Goal: Information Seeking & Learning: Learn about a topic

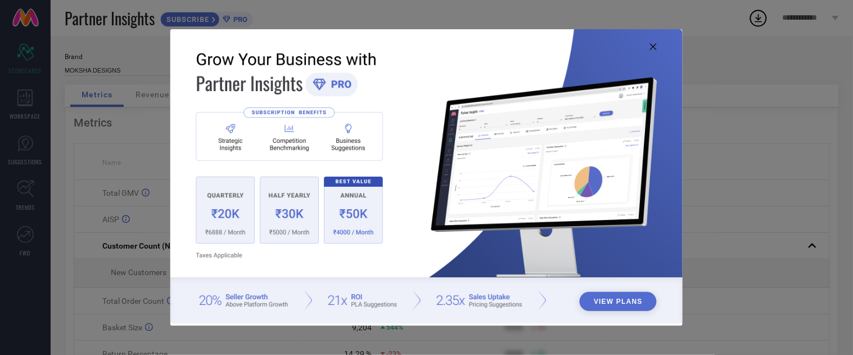
click at [655, 44] on icon at bounding box center [653, 46] width 7 height 7
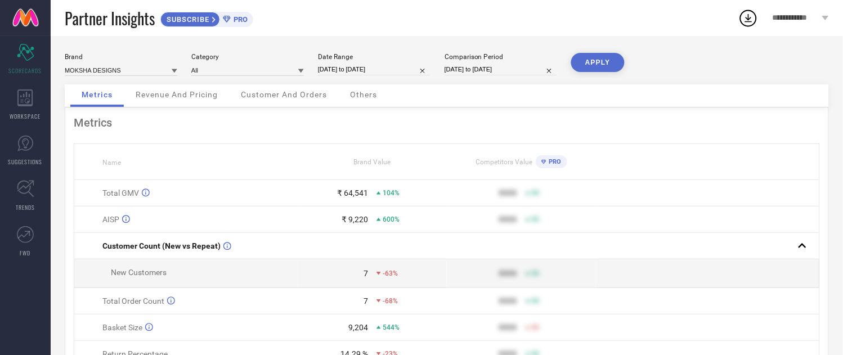
click at [199, 82] on div "Brand MOKSHA DESIGNS Category All Date Range [DATE] to [DATE] Comparison Period…" at bounding box center [447, 68] width 764 height 31
click at [201, 92] on span "Revenue And Pricing" at bounding box center [177, 94] width 82 height 9
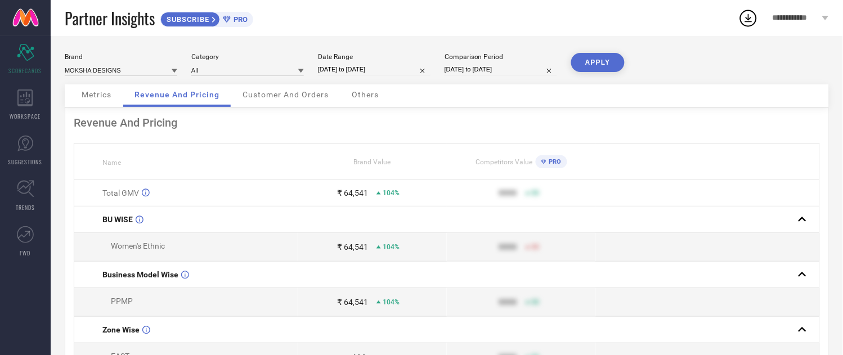
click at [268, 98] on span "Customer And Orders" at bounding box center [285, 94] width 86 height 9
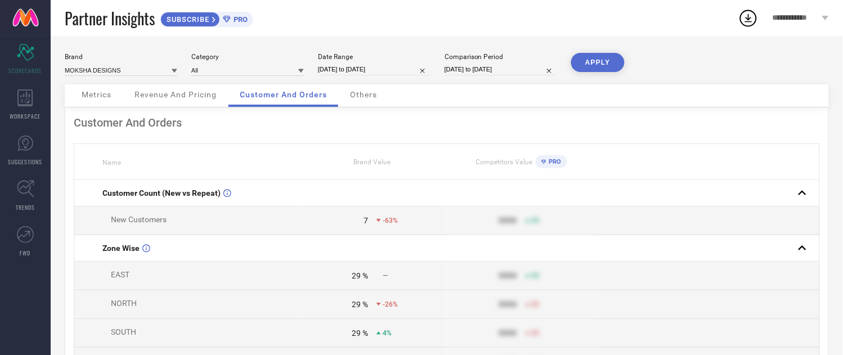
click at [368, 96] on span "Others" at bounding box center [363, 94] width 27 height 9
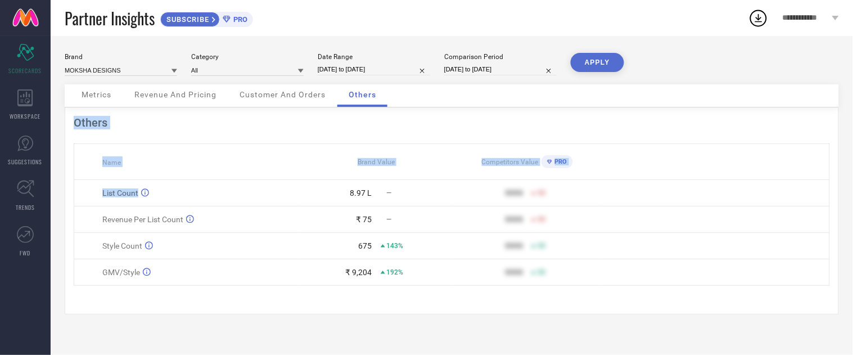
drag, startPoint x: 341, startPoint y: 198, endPoint x: 426, endPoint y: 290, distance: 124.6
click at [426, 290] on div "Others Name Brand Value Competitors Value PRO List Count 8.97 L — 9999 50 Reven…" at bounding box center [452, 210] width 774 height 207
click at [429, 274] on div "192%" at bounding box center [416, 272] width 71 height 8
drag, startPoint x: 96, startPoint y: 192, endPoint x: 163, endPoint y: 192, distance: 67.5
click at [163, 192] on td "List Count" at bounding box center [187, 193] width 227 height 26
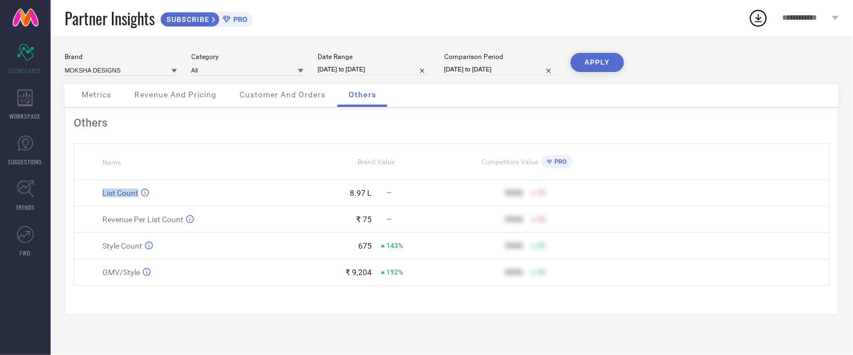
click at [249, 201] on td "List Count" at bounding box center [187, 193] width 227 height 26
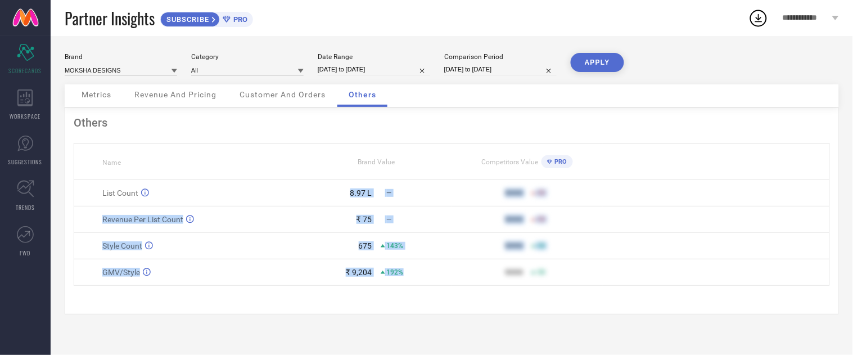
drag, startPoint x: 338, startPoint y: 193, endPoint x: 459, endPoint y: 273, distance: 145.2
click at [414, 272] on tbody "List Count 8.97 L — 9999 50 Revenue Per List Count ₹ 75 — 9999 50 Style Count 6…" at bounding box center [452, 233] width 756 height 106
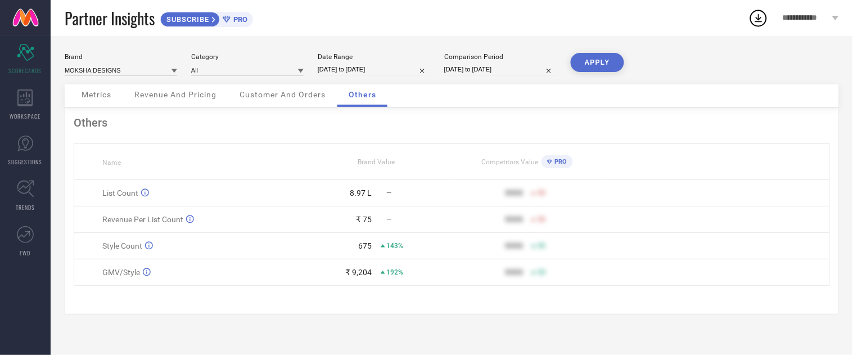
click at [462, 274] on div "9999" at bounding box center [487, 272] width 71 height 9
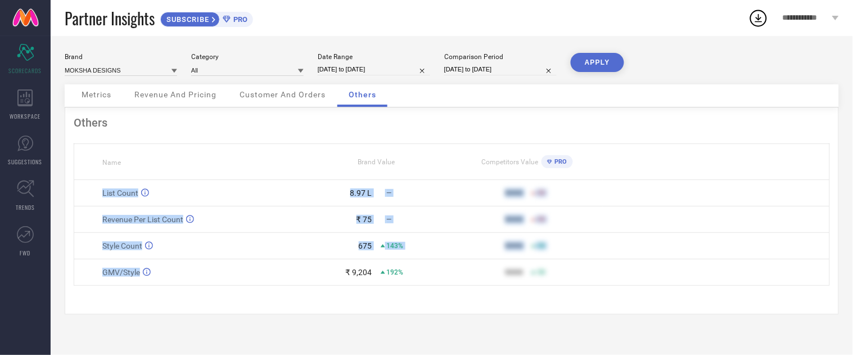
drag, startPoint x: 88, startPoint y: 195, endPoint x: 220, endPoint y: 278, distance: 156.2
click at [220, 278] on tbody "List Count 8.97 L — 9999 50 Revenue Per List Count ₹ 75 — 9999 50 Style Count 6…" at bounding box center [452, 233] width 756 height 106
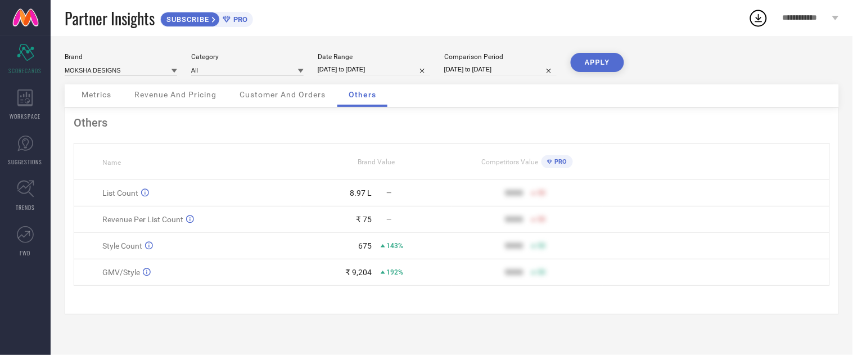
click at [352, 277] on div "₹ 9,204" at bounding box center [359, 272] width 26 height 9
click at [368, 277] on div "₹ 9,204" at bounding box center [359, 272] width 26 height 9
click at [107, 98] on span "Metrics" at bounding box center [97, 94] width 30 height 9
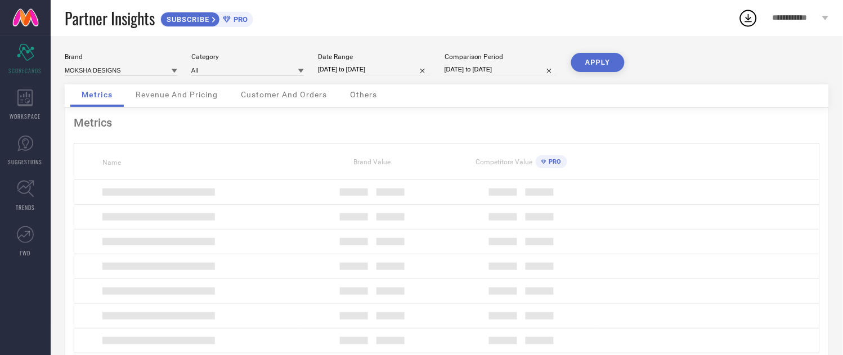
click at [168, 98] on span "Revenue And Pricing" at bounding box center [177, 94] width 82 height 9
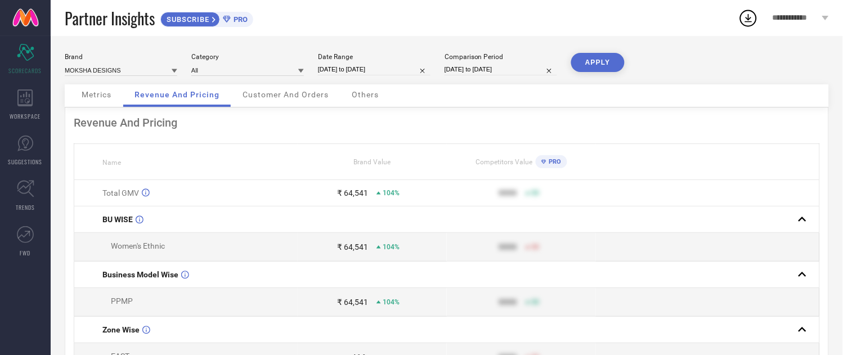
click at [300, 99] on span "Customer And Orders" at bounding box center [285, 94] width 86 height 9
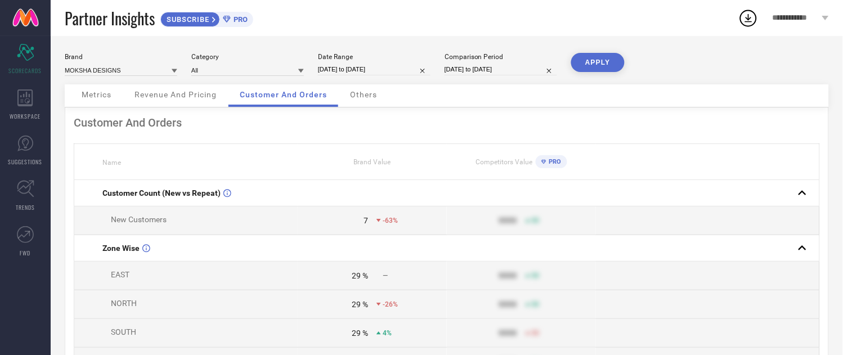
click at [346, 98] on div "Others" at bounding box center [363, 95] width 49 height 22
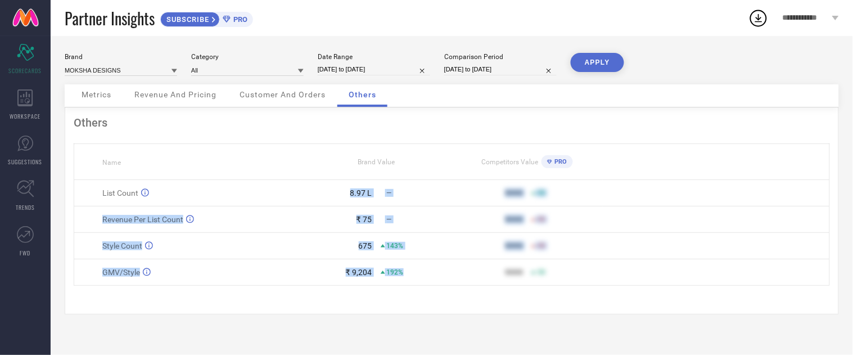
drag, startPoint x: 346, startPoint y: 191, endPoint x: 422, endPoint y: 276, distance: 113.9
click at [422, 276] on tbody "List Count 8.97 L — 9999 50 Revenue Per List Count ₹ 75 — 9999 50 Style Count 6…" at bounding box center [452, 233] width 756 height 106
click at [423, 276] on div "192%" at bounding box center [416, 272] width 71 height 8
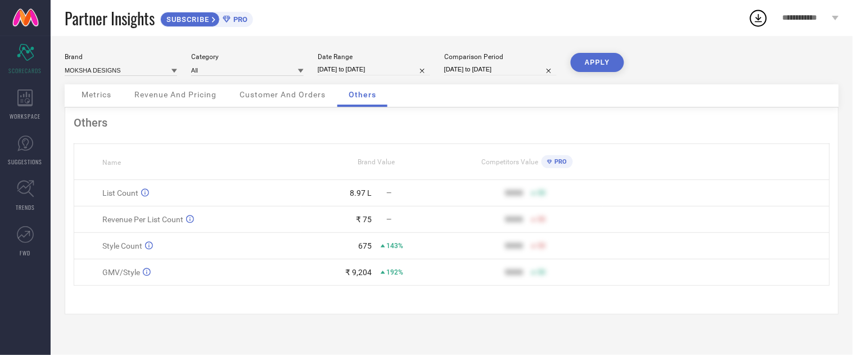
click at [101, 97] on span "Metrics" at bounding box center [97, 94] width 30 height 9
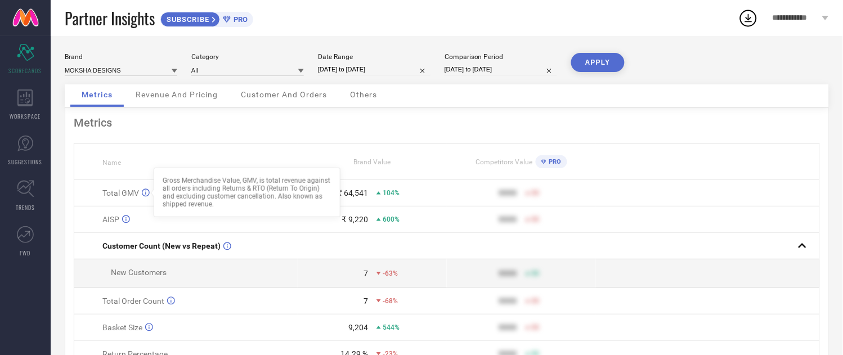
click at [146, 193] on icon at bounding box center [146, 193] width 8 height 8
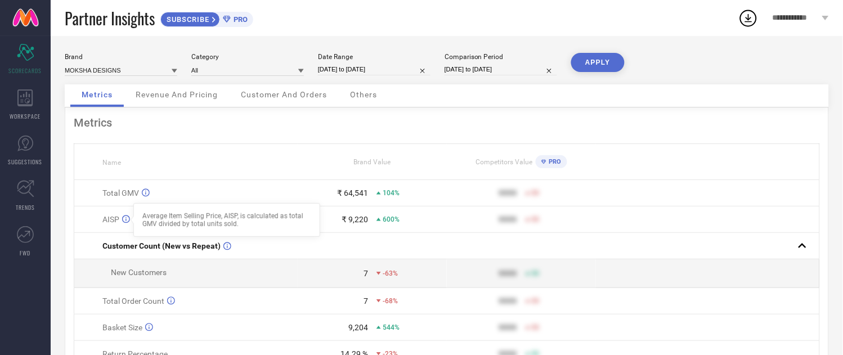
click at [125, 222] on icon at bounding box center [126, 219] width 8 height 8
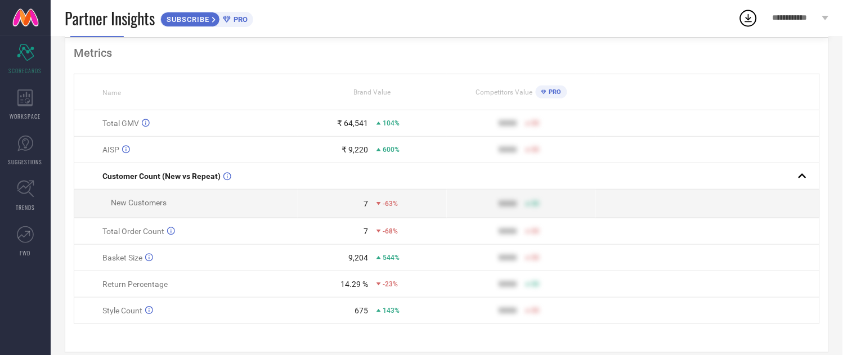
scroll to position [88, 0]
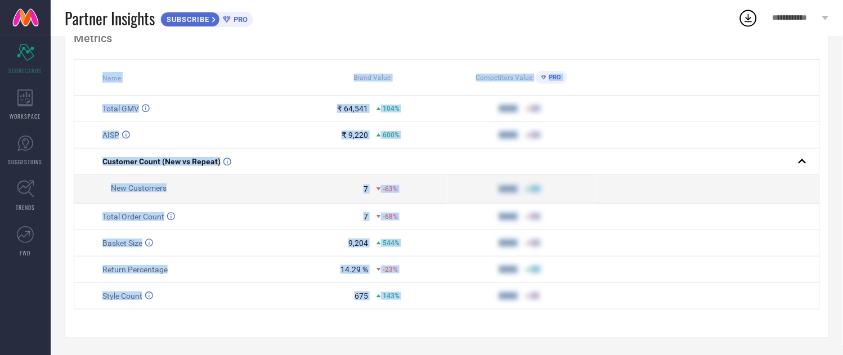
drag, startPoint x: 96, startPoint y: 75, endPoint x: 546, endPoint y: 299, distance: 503.1
click at [546, 299] on table "Name Brand Value Competitors Value PRO Total GMV ₹ 64,541 104% 9999 50 AISP ₹ 9…" at bounding box center [447, 184] width 746 height 250
click at [554, 300] on div "9999 50" at bounding box center [521, 295] width 148 height 9
drag, startPoint x: 438, startPoint y: 296, endPoint x: 85, endPoint y: 70, distance: 419.2
click at [85, 70] on table "Name Brand Value Competitors Value PRO Total GMV ₹ 64,541 104% 9999 50 AISP ₹ 9…" at bounding box center [447, 184] width 746 height 250
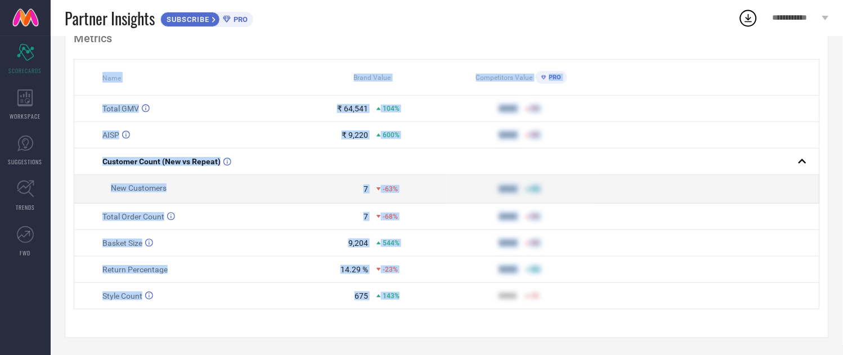
click at [97, 62] on th "Name" at bounding box center [186, 78] width 224 height 36
drag, startPoint x: 427, startPoint y: 297, endPoint x: 92, endPoint y: 107, distance: 385.4
click at [92, 107] on tbody "Total GMV ₹ 64,541 104% 9999 50 AISP ₹ 9,220 600% 9999 50 Customer Count (New v…" at bounding box center [446, 203] width 745 height 214
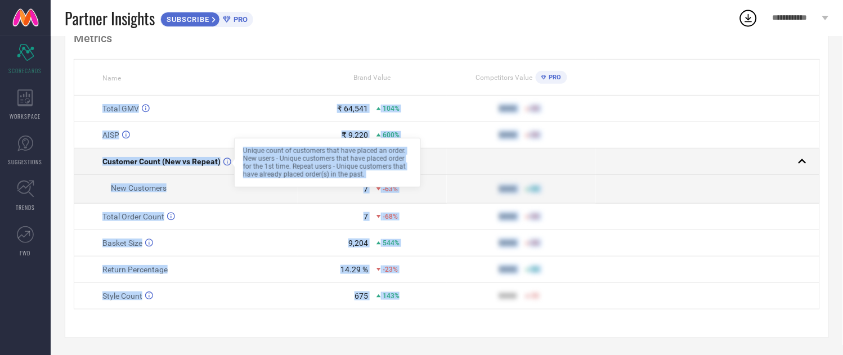
click at [245, 160] on div "Unique count of customers that have placed an order. New users - Unique custome…" at bounding box center [327, 162] width 169 height 31
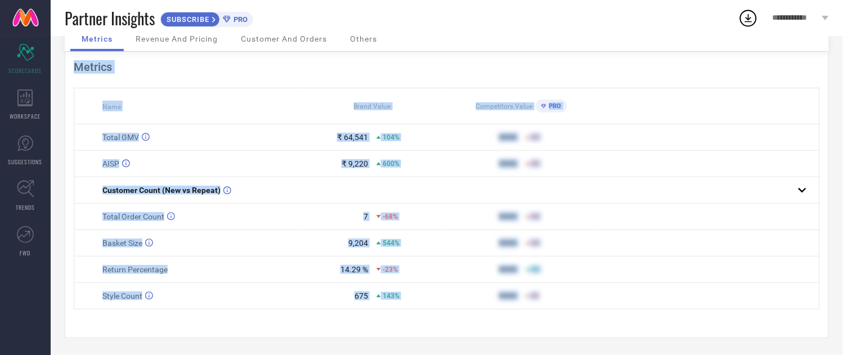
drag, startPoint x: 585, startPoint y: 306, endPoint x: 61, endPoint y: 150, distance: 547.6
click at [61, 150] on div "Brand MOKSHA DESIGNS Category All Date Range [DATE] to [DATE] Comparison Period…" at bounding box center [447, 167] width 792 height 375
copy div "Metrics Name Brand Value Competitors Value PRO Total GMV ₹ 64,541 104% 9999 50 …"
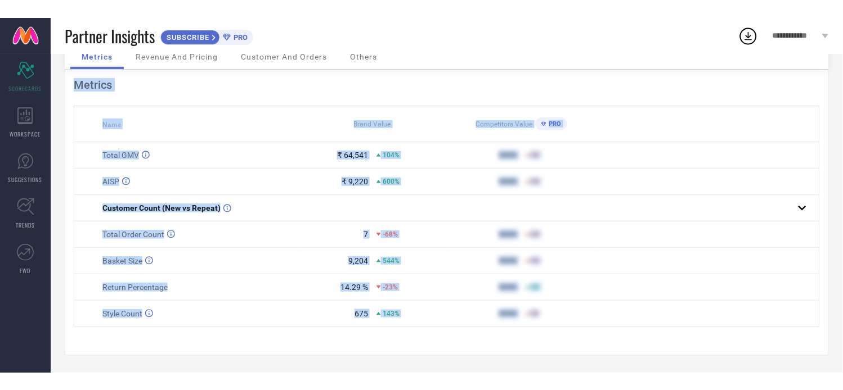
scroll to position [24, 0]
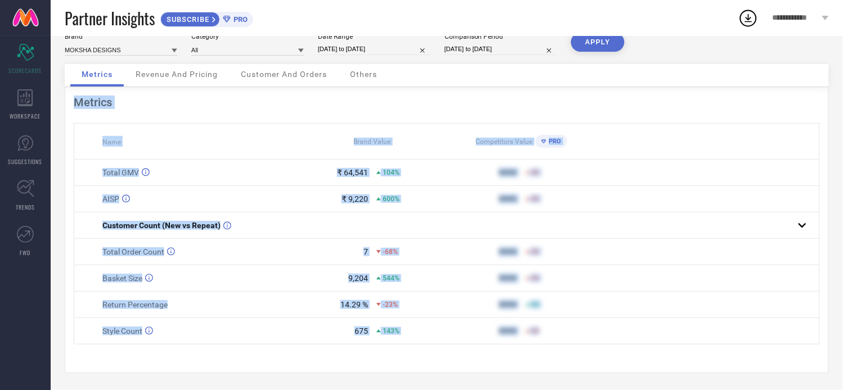
click at [487, 200] on div "9999" at bounding box center [482, 199] width 70 height 9
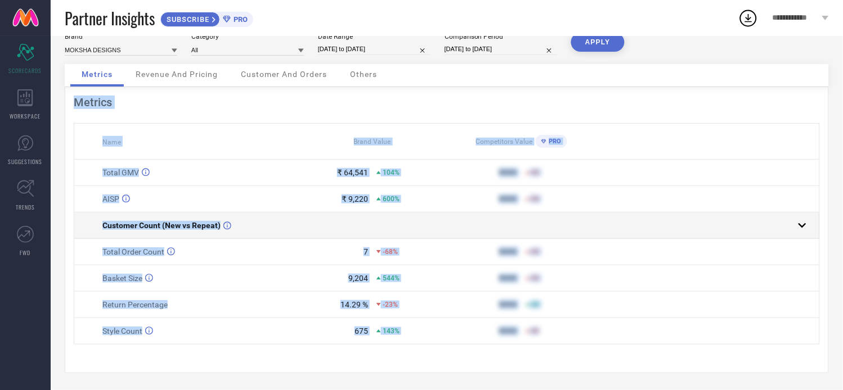
click at [805, 223] on rect at bounding box center [802, 226] width 16 height 16
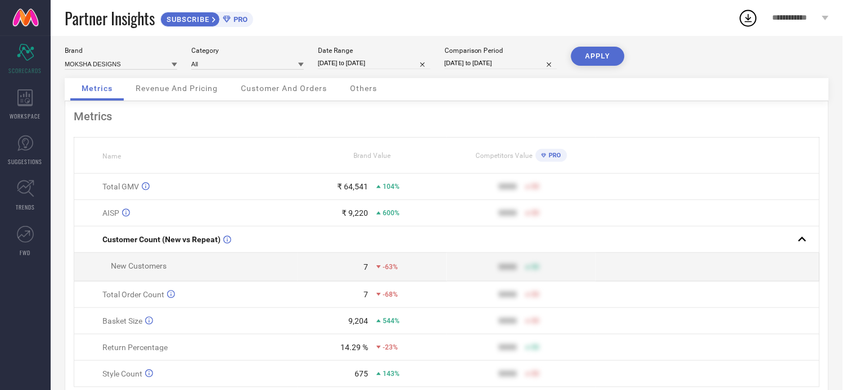
scroll to position [0, 0]
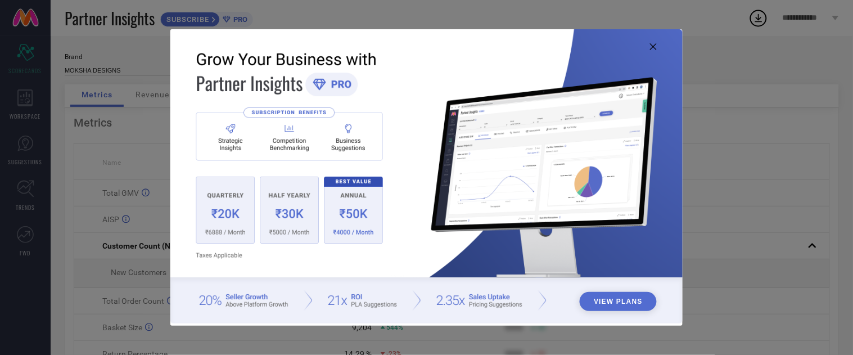
click at [653, 44] on icon at bounding box center [653, 46] width 7 height 7
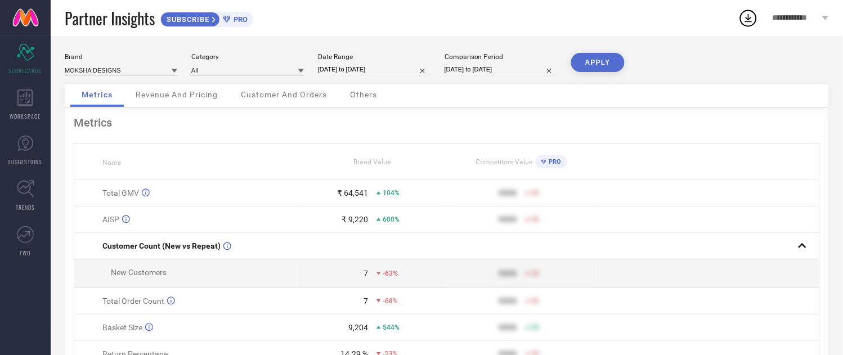
click at [187, 97] on span "Revenue And Pricing" at bounding box center [177, 94] width 82 height 9
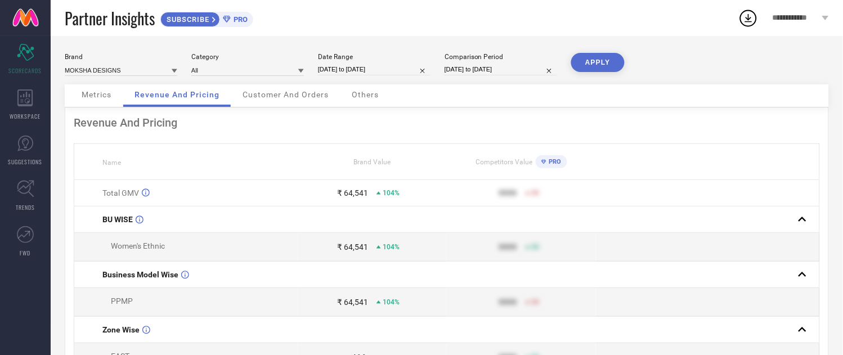
click at [289, 99] on span "Customer And Orders" at bounding box center [285, 94] width 86 height 9
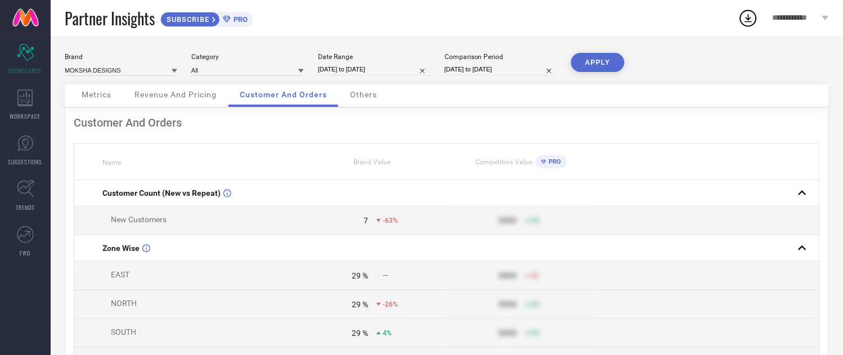
click at [361, 99] on span "Others" at bounding box center [363, 94] width 27 height 9
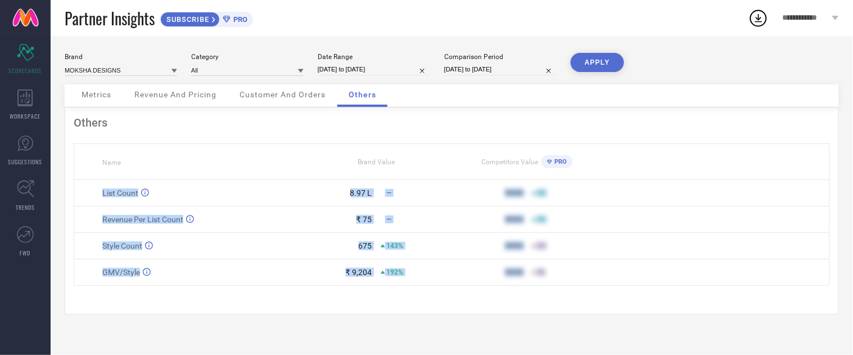
drag, startPoint x: 97, startPoint y: 192, endPoint x: 568, endPoint y: 278, distance: 479.1
click at [566, 278] on tbody "List Count 8.97 L — 9999 50 Revenue Per List Count ₹ 75 — 9999 50 Style Count 6…" at bounding box center [452, 233] width 756 height 106
copy tbody "List Count 8.97 L — 9999 50 Revenue Per List Count ₹ 75 — 9999 50 Style Count 6…"
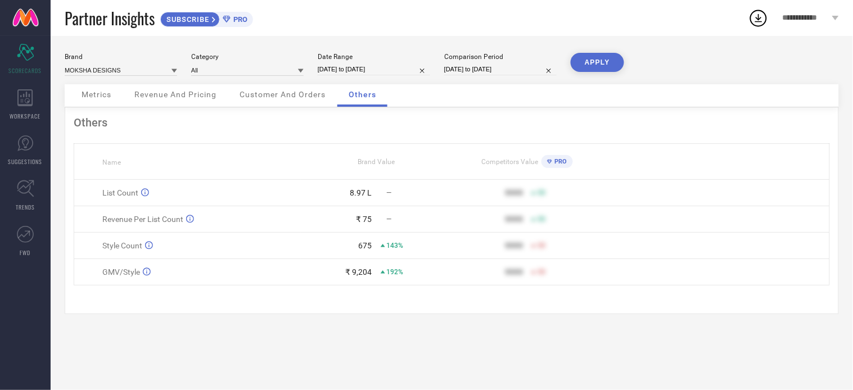
click at [360, 299] on div "Others Name Brand Value Competitors Value PRO List Count 8.97 L — 9999 50 Reven…" at bounding box center [452, 210] width 774 height 207
drag, startPoint x: 425, startPoint y: 276, endPoint x: 347, endPoint y: 283, distance: 78.0
click at [347, 283] on td "₹ 9,204 192%" at bounding box center [376, 272] width 151 height 26
click at [364, 323] on div "Brand MOKSHA DESIGNS Category All Date Range 19-07-2025 to 18-08-2025 Compariso…" at bounding box center [452, 213] width 803 height 354
drag, startPoint x: 507, startPoint y: 274, endPoint x: 561, endPoint y: 274, distance: 54.0
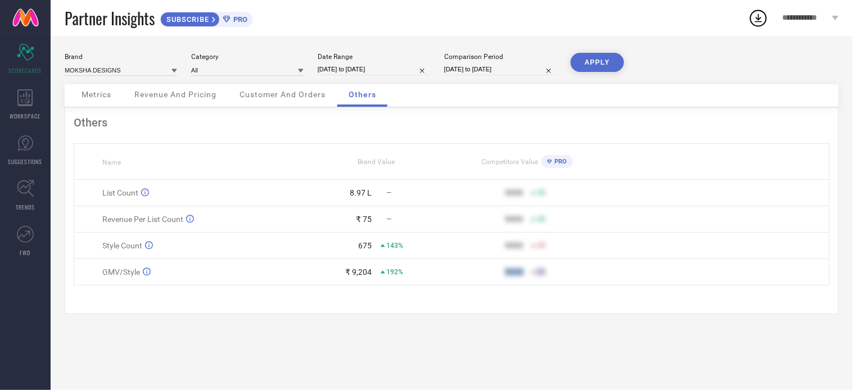
click at [561, 274] on div "9999 50" at bounding box center [527, 272] width 150 height 9
click at [97, 97] on span "Metrics" at bounding box center [97, 94] width 30 height 9
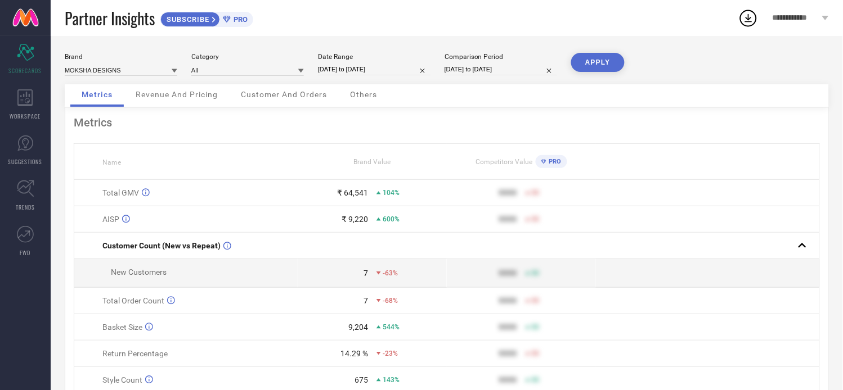
click at [133, 97] on div "Revenue And Pricing" at bounding box center [176, 95] width 105 height 22
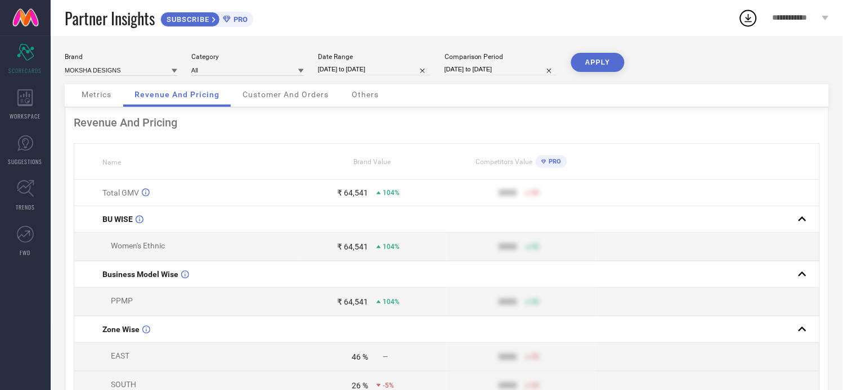
click at [242, 97] on span "Customer And Orders" at bounding box center [285, 94] width 86 height 9
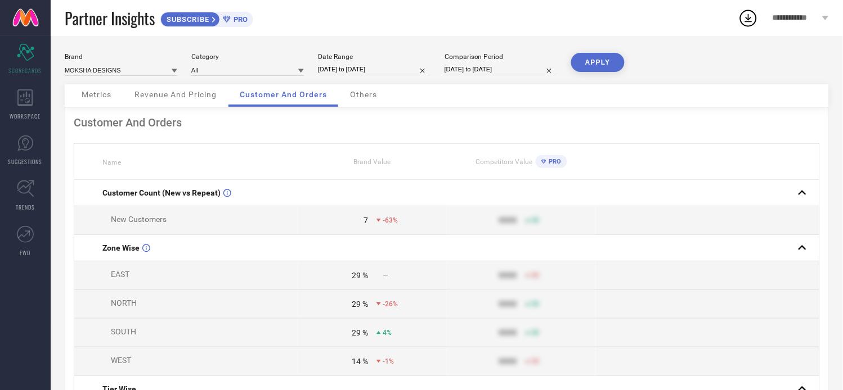
click at [376, 107] on div "Metrics Revenue And Pricing Customer And Orders Others" at bounding box center [447, 95] width 764 height 23
click at [375, 105] on div "Others" at bounding box center [363, 95] width 49 height 22
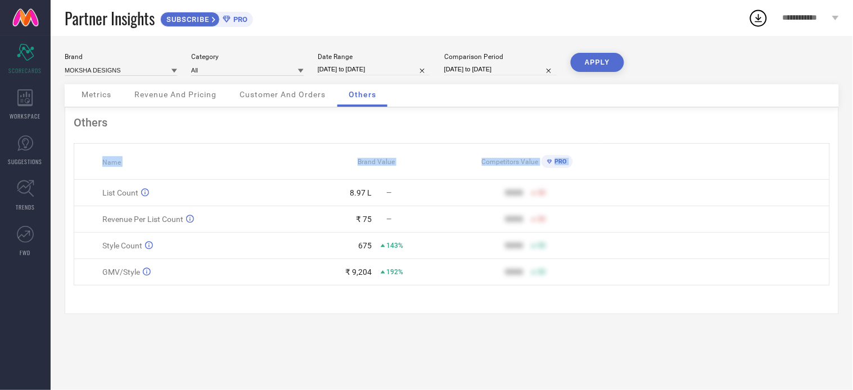
drag, startPoint x: 93, startPoint y: 191, endPoint x: 547, endPoint y: 286, distance: 464.2
click at [543, 286] on table "Name Brand Value Competitors Value PRO List Count 8.97 L — 9999 50 Revenue Per …" at bounding box center [452, 214] width 756 height 142
click at [547, 286] on td "9999 50" at bounding box center [527, 272] width 151 height 26
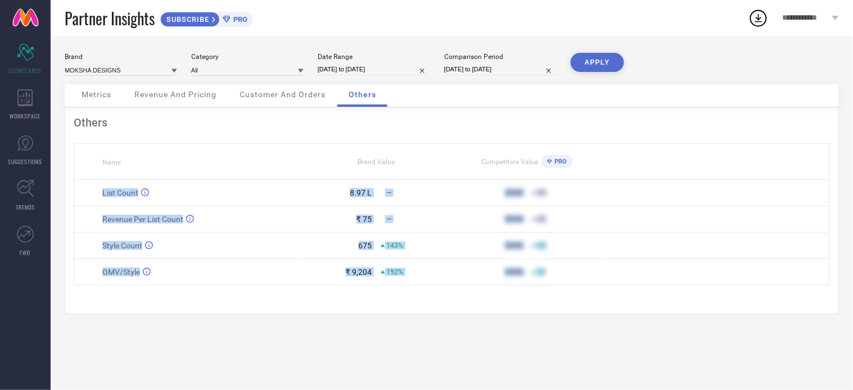
drag, startPoint x: 96, startPoint y: 199, endPoint x: 565, endPoint y: 274, distance: 475.6
click at [565, 274] on tbody "List Count 8.97 L — 9999 50 Revenue Per List Count ₹ 75 — 9999 50 Style Count 6…" at bounding box center [452, 233] width 756 height 106
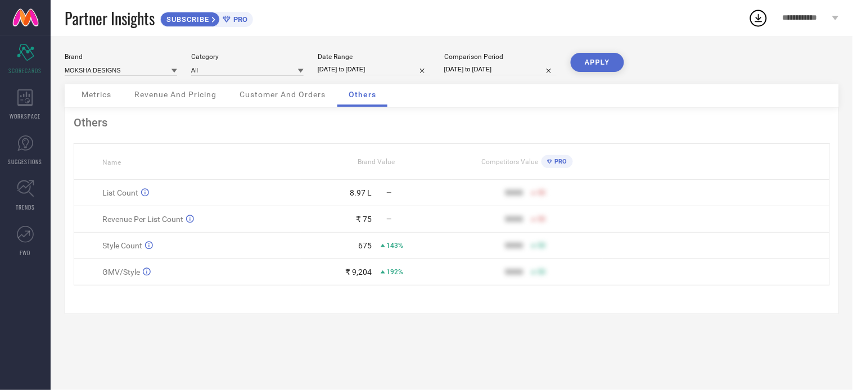
click at [123, 97] on div "Revenue And Pricing" at bounding box center [175, 95] width 105 height 22
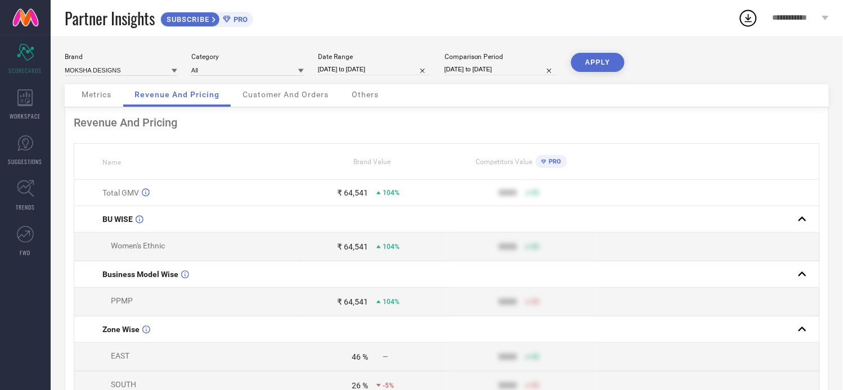
click at [92, 98] on span "Metrics" at bounding box center [97, 94] width 30 height 9
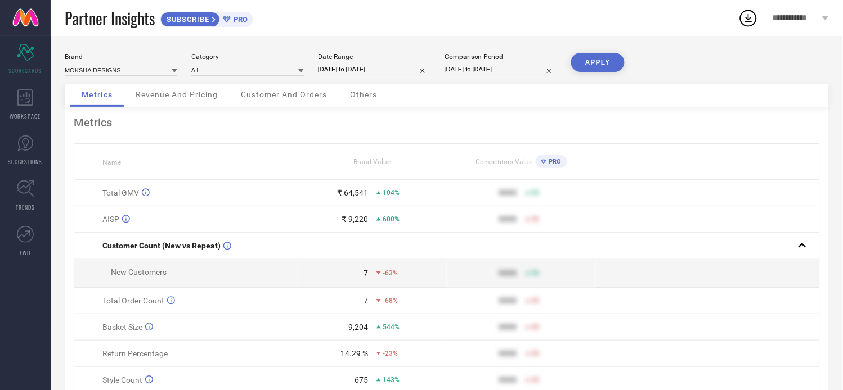
click at [163, 101] on div "Revenue And Pricing" at bounding box center [176, 95] width 105 height 22
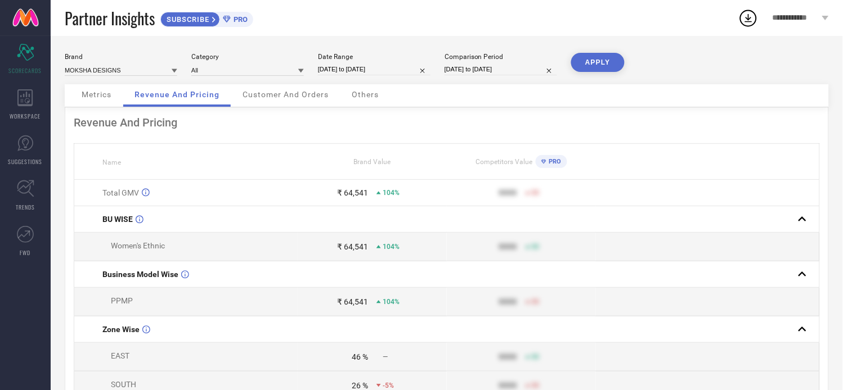
click at [265, 101] on div "Customer And Orders" at bounding box center [285, 95] width 109 height 22
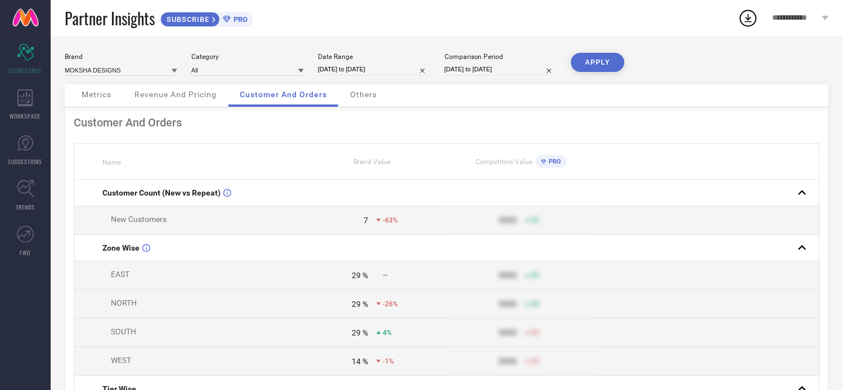
click at [367, 99] on span "Others" at bounding box center [363, 94] width 27 height 9
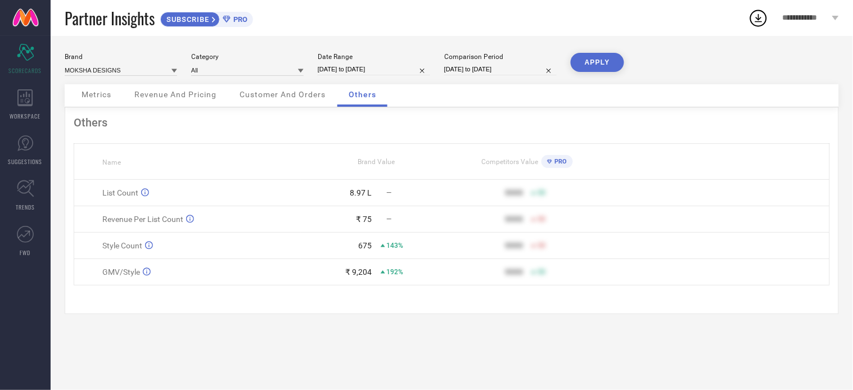
click at [111, 103] on div "Metrics" at bounding box center [96, 95] width 52 height 22
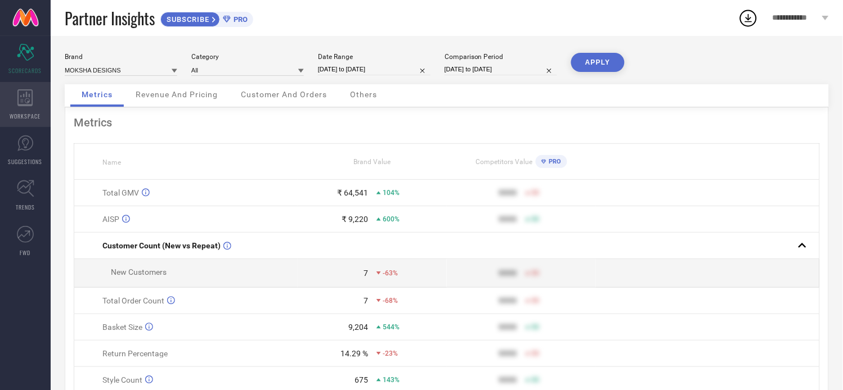
click at [15, 103] on div "WORKSPACE" at bounding box center [25, 104] width 51 height 45
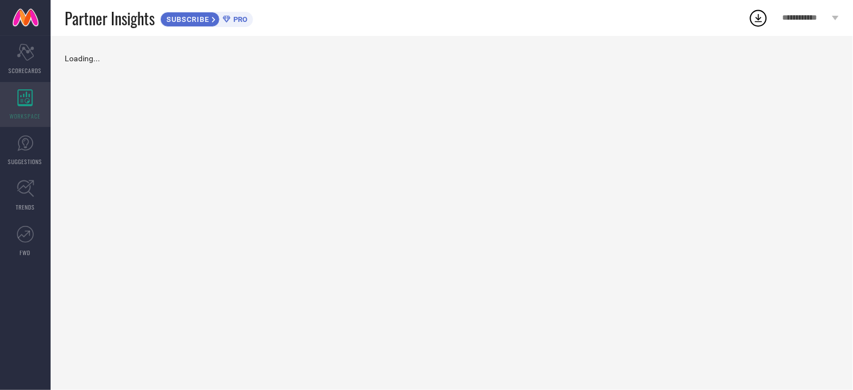
click at [15, 103] on div "WORKSPACE" at bounding box center [25, 104] width 51 height 45
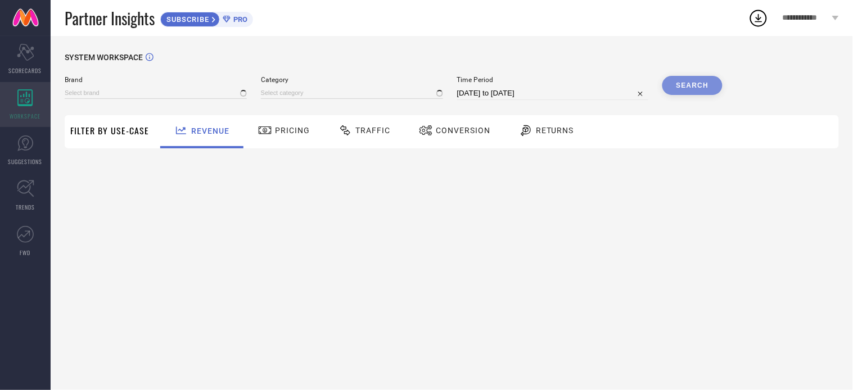
type input "MOKSHA DESIGNS"
type input "All"
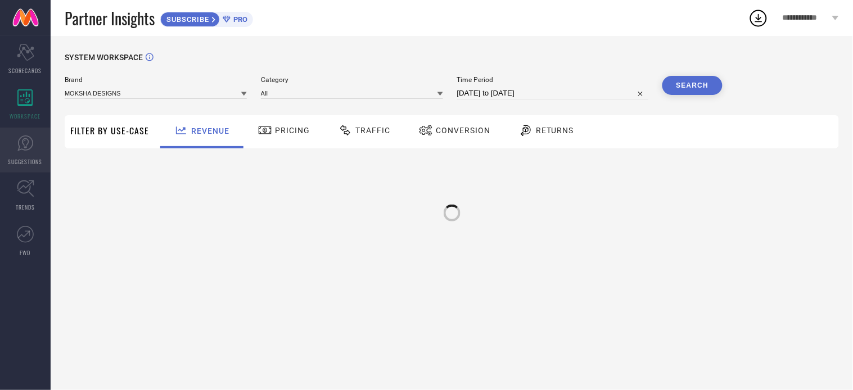
click at [20, 157] on span "SUGGESTIONS" at bounding box center [25, 161] width 34 height 8
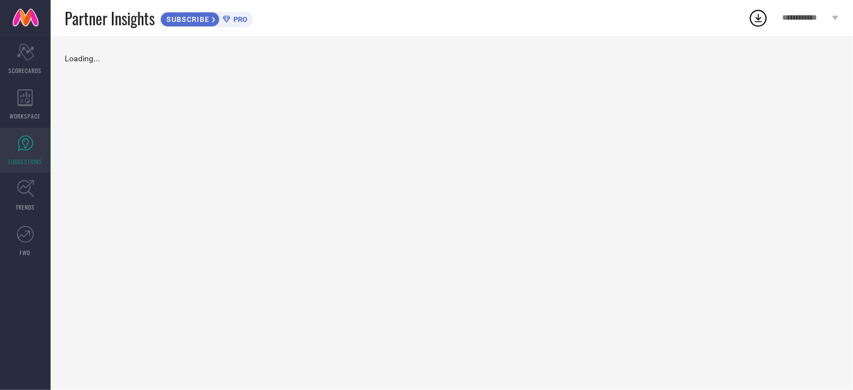
click at [20, 158] on span "SUGGESTIONS" at bounding box center [25, 161] width 34 height 8
click at [32, 198] on link "TRENDS" at bounding box center [25, 195] width 51 height 45
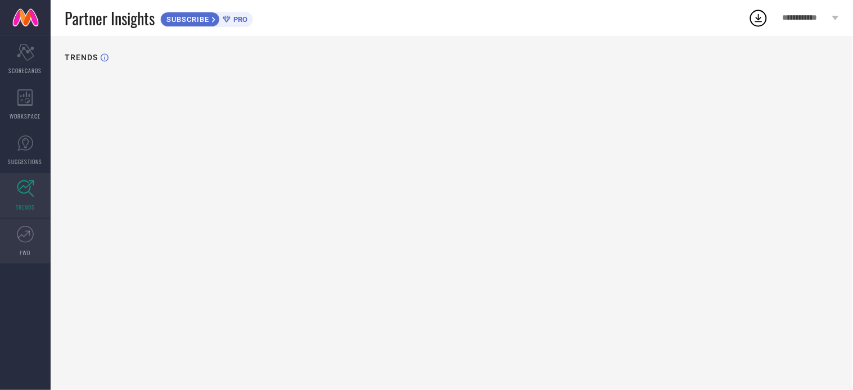
click at [34, 243] on link "FWD" at bounding box center [25, 241] width 51 height 45
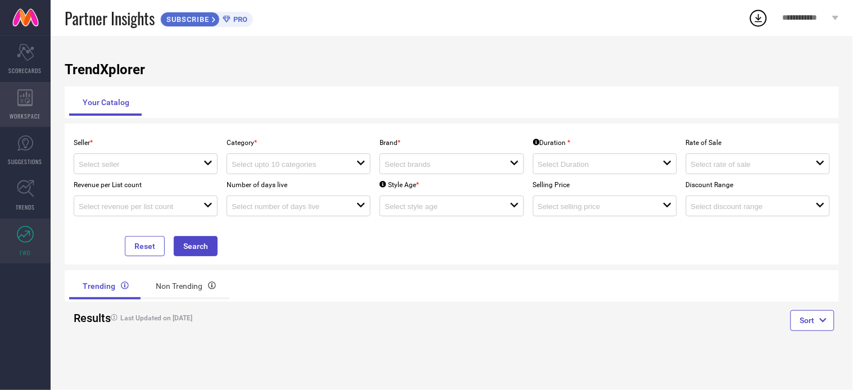
click at [36, 110] on div "WORKSPACE" at bounding box center [25, 104] width 51 height 45
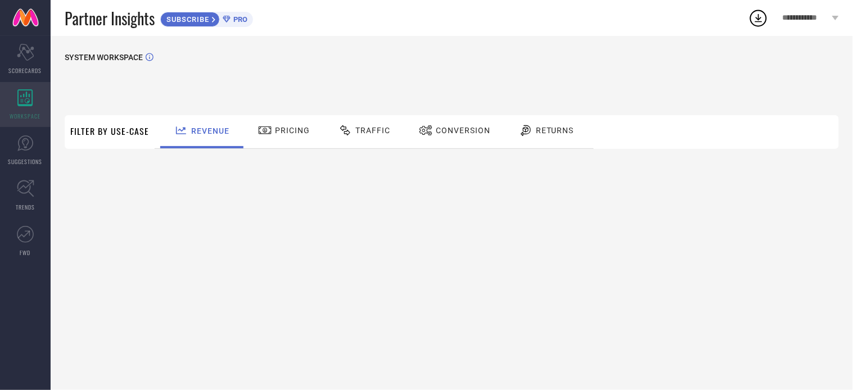
click at [36, 110] on div "WORKSPACE" at bounding box center [25, 104] width 51 height 45
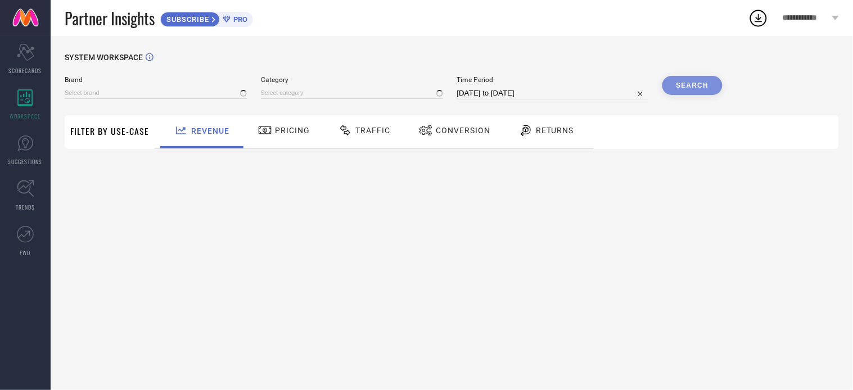
type input "MOKSHA DESIGNS"
type input "All"
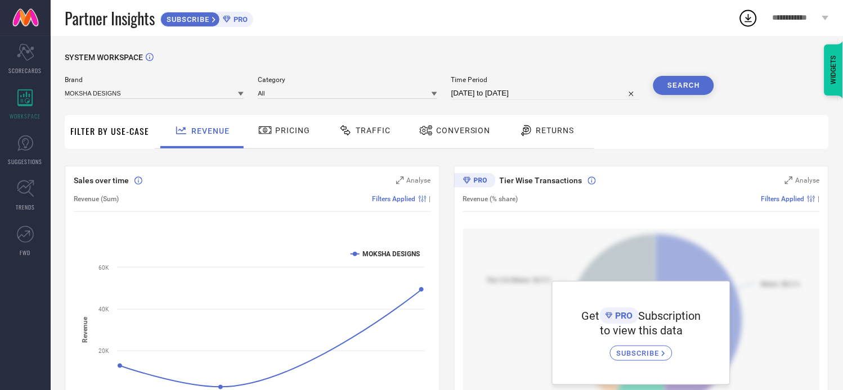
drag, startPoint x: 576, startPoint y: 318, endPoint x: 726, endPoint y: 343, distance: 151.2
click at [726, 343] on div "Get PRO Subscription to view this data SUBSCRIBE" at bounding box center [641, 333] width 178 height 104
drag, startPoint x: 692, startPoint y: 335, endPoint x: 565, endPoint y: 310, distance: 129.6
click at [565, 310] on div "Get PRO Subscription to view this data SUBSCRIBE" at bounding box center [641, 333] width 178 height 104
click at [560, 286] on div "Get PRO Subscription to view this data SUBSCRIBE" at bounding box center [641, 333] width 178 height 104
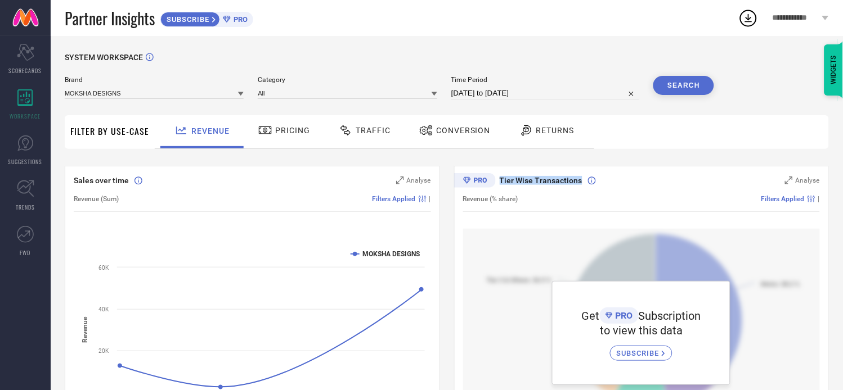
drag, startPoint x: 454, startPoint y: 181, endPoint x: 649, endPoint y: 184, distance: 195.2
click at [649, 184] on div "Tier Wise Transactions Analyse Revenue (% share) Filters Applied | Get PRO Subs…" at bounding box center [641, 306] width 375 height 281
click at [641, 192] on div "Revenue (% share) Filters Applied |" at bounding box center [641, 199] width 357 height 26
click at [300, 133] on span "Pricing" at bounding box center [292, 130] width 35 height 9
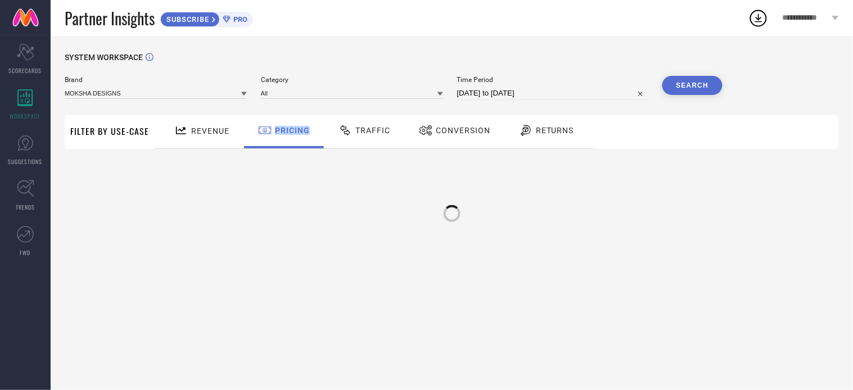
click at [300, 133] on span "Pricing" at bounding box center [292, 130] width 35 height 9
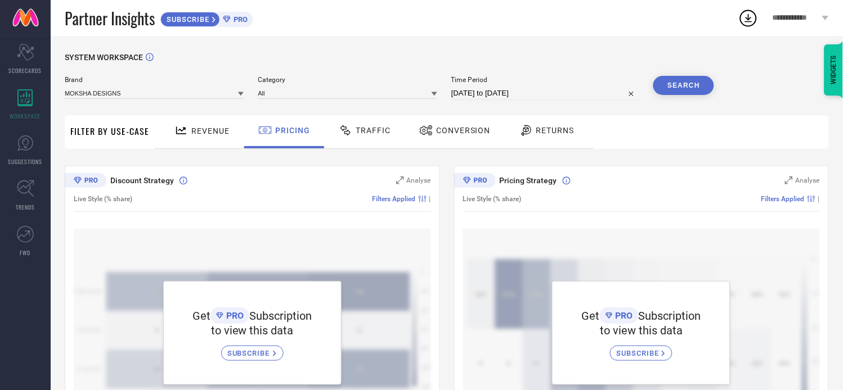
click at [346, 131] on icon at bounding box center [345, 130] width 10 height 10
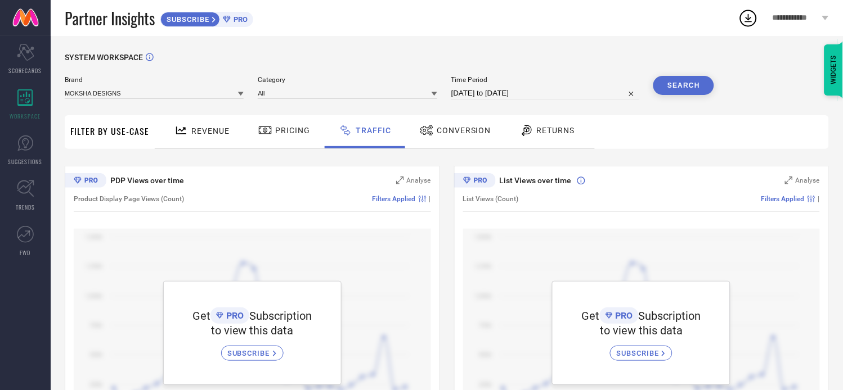
click at [444, 131] on span "Conversion" at bounding box center [463, 130] width 55 height 9
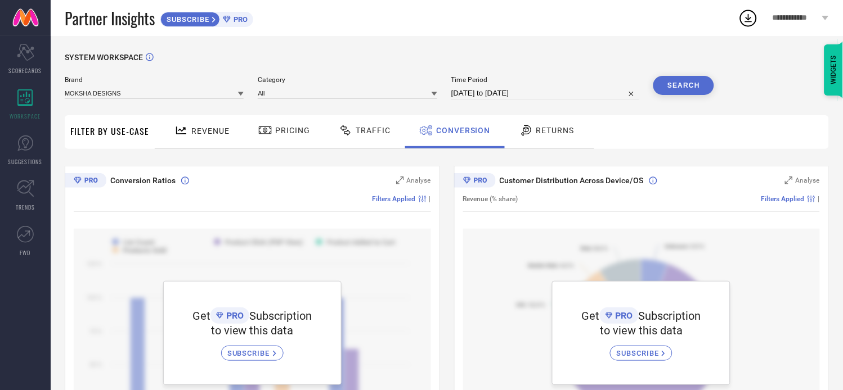
click at [536, 130] on span "Returns" at bounding box center [555, 130] width 38 height 9
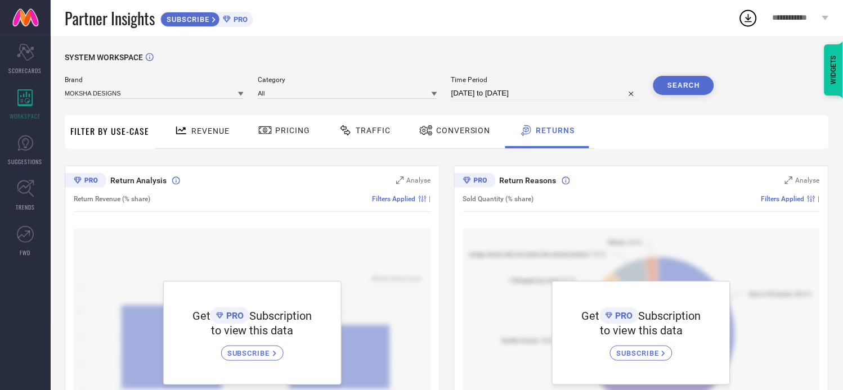
click at [251, 137] on div "Pricing" at bounding box center [284, 131] width 80 height 33
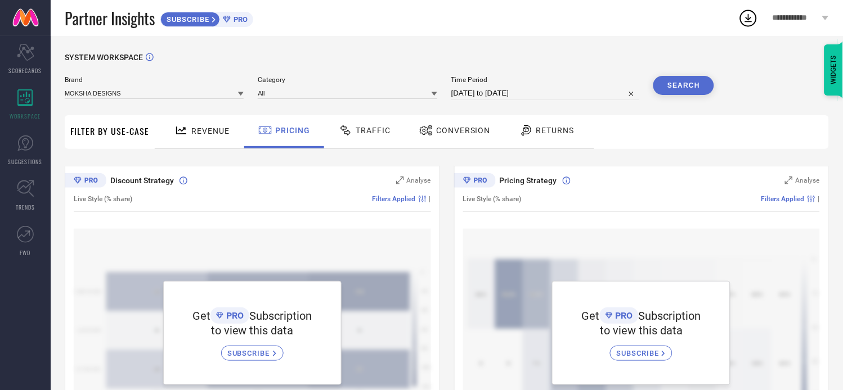
click at [144, 137] on span "Filter By Use-Case" at bounding box center [109, 130] width 79 height 13
click at [174, 136] on icon at bounding box center [181, 131] width 14 height 14
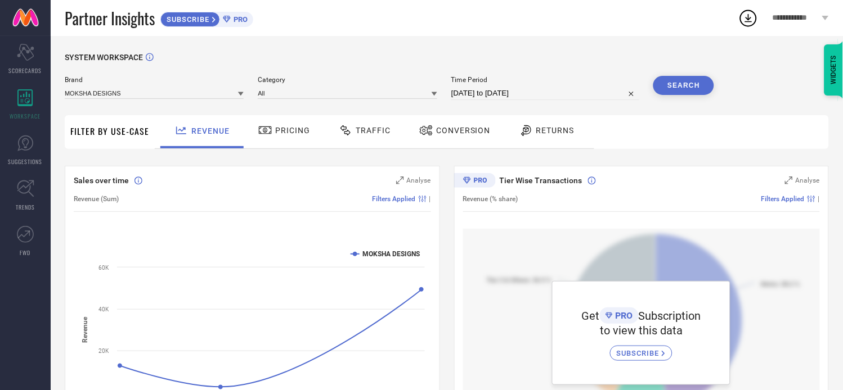
click at [282, 128] on span "Pricing" at bounding box center [292, 130] width 35 height 9
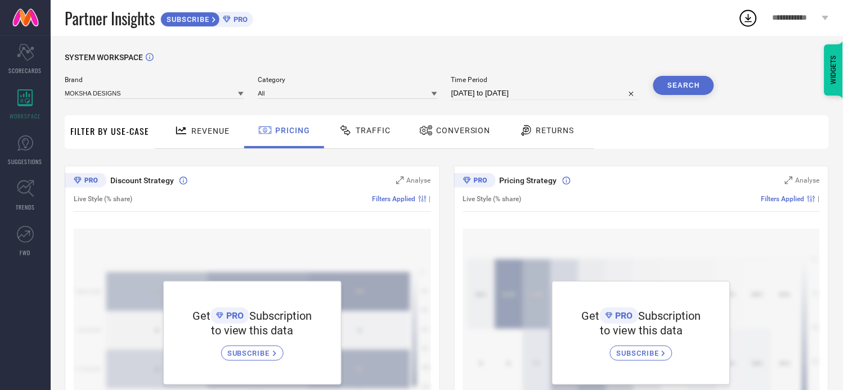
click at [378, 137] on div "Traffic" at bounding box center [364, 130] width 57 height 19
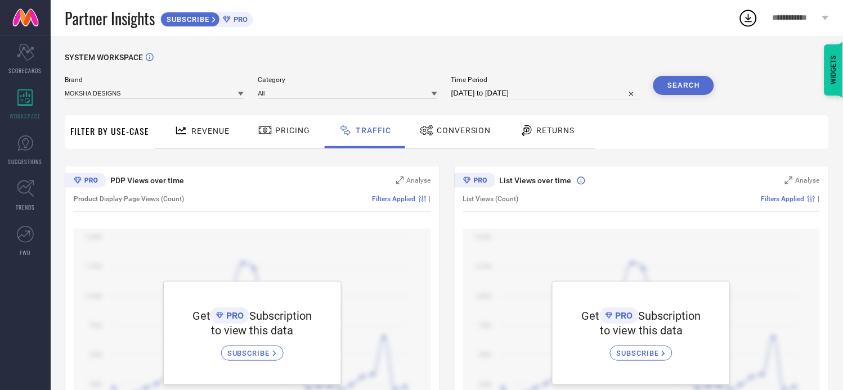
click at [457, 139] on div "Conversion" at bounding box center [455, 130] width 77 height 19
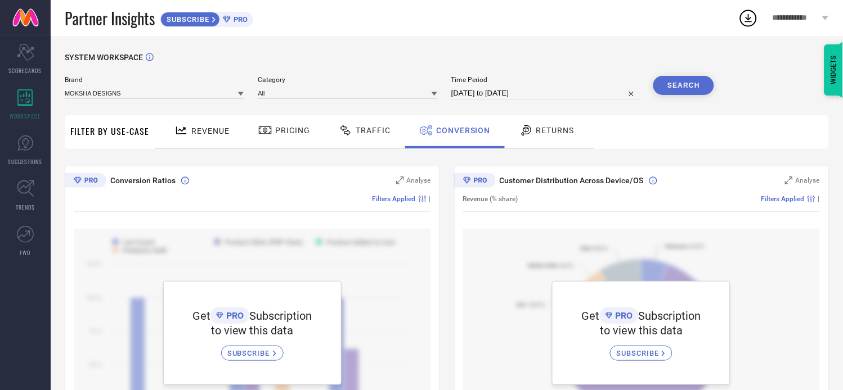
click at [518, 143] on div "Returns" at bounding box center [546, 131] width 83 height 33
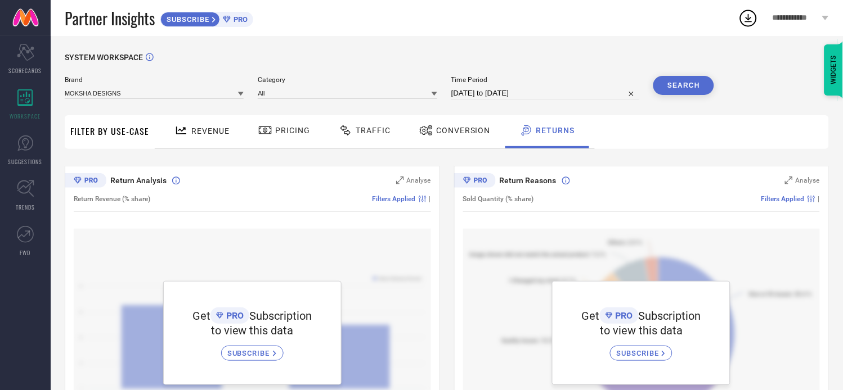
click at [199, 134] on span "Revenue" at bounding box center [210, 131] width 38 height 9
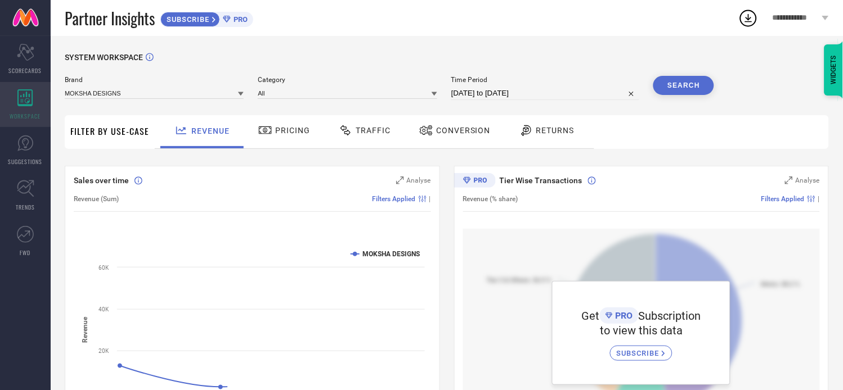
click at [40, 100] on div "WORKSPACE" at bounding box center [25, 104] width 51 height 45
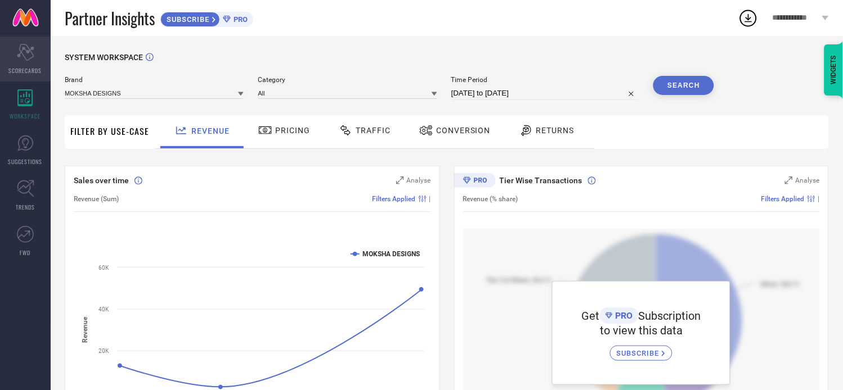
click at [17, 59] on icon "Scorecard" at bounding box center [25, 52] width 17 height 17
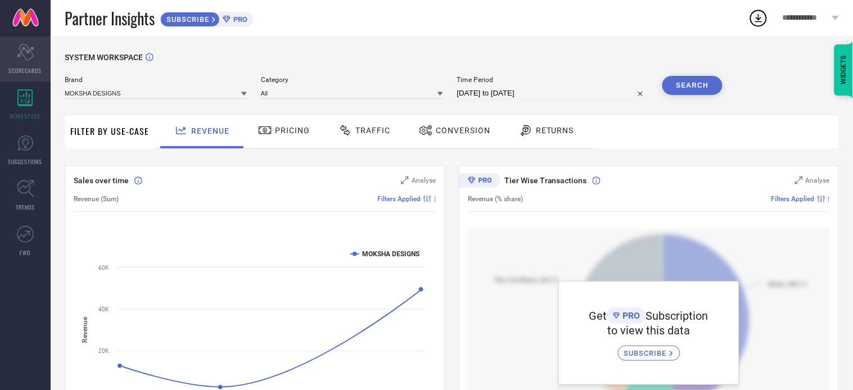
click at [17, 59] on icon "Scorecard" at bounding box center [25, 52] width 17 height 17
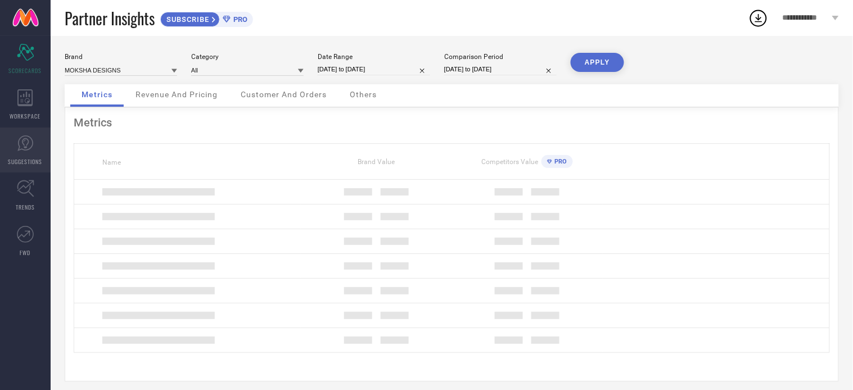
click at [6, 146] on link "SUGGESTIONS" at bounding box center [25, 150] width 51 height 45
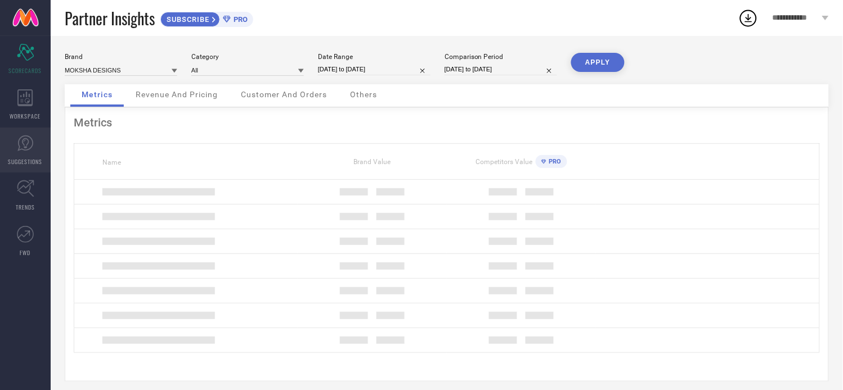
click at [6, 146] on link "SUGGESTIONS" at bounding box center [25, 150] width 51 height 45
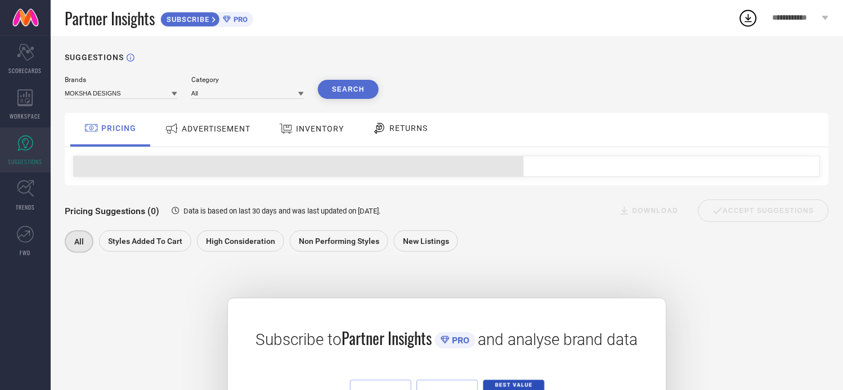
click at [6, 146] on link "SUGGESTIONS" at bounding box center [25, 150] width 51 height 45
click at [3, 197] on link "TRENDS" at bounding box center [25, 195] width 51 height 45
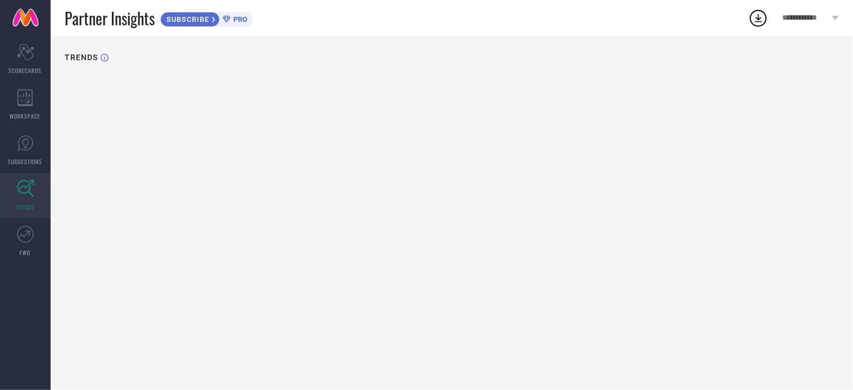
drag, startPoint x: 3, startPoint y: 196, endPoint x: 4, endPoint y: 190, distance: 6.3
click at [4, 196] on link "TRENDS" at bounding box center [25, 195] width 51 height 45
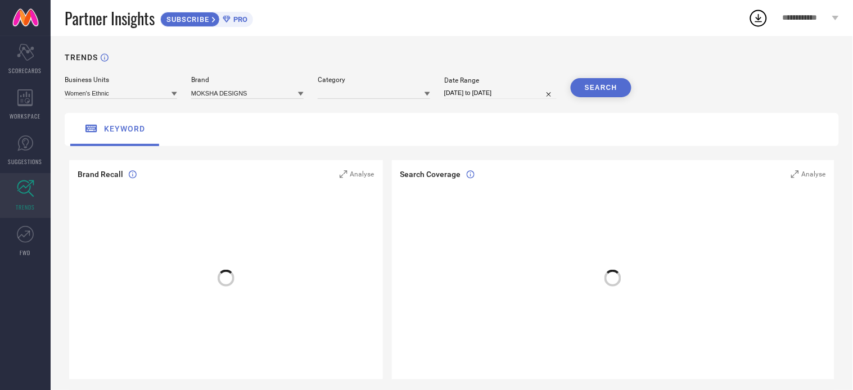
type input "MOKSHA DESIGNS"
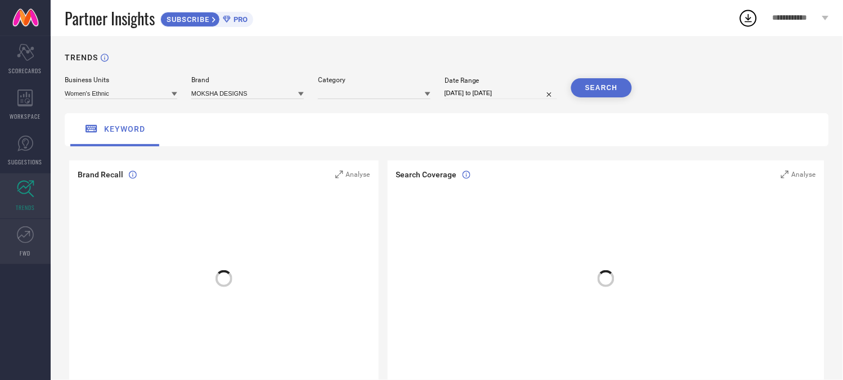
click at [15, 225] on link "FWD" at bounding box center [25, 241] width 51 height 45
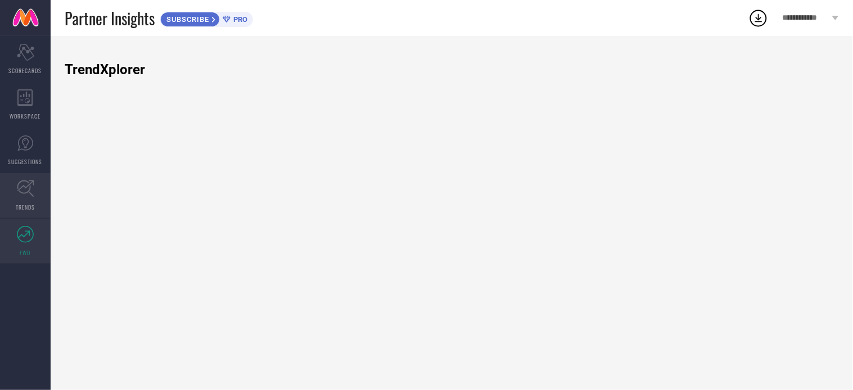
drag, startPoint x: 15, startPoint y: 225, endPoint x: 8, endPoint y: 181, distance: 44.4
click at [13, 224] on link "FWD" at bounding box center [25, 241] width 51 height 45
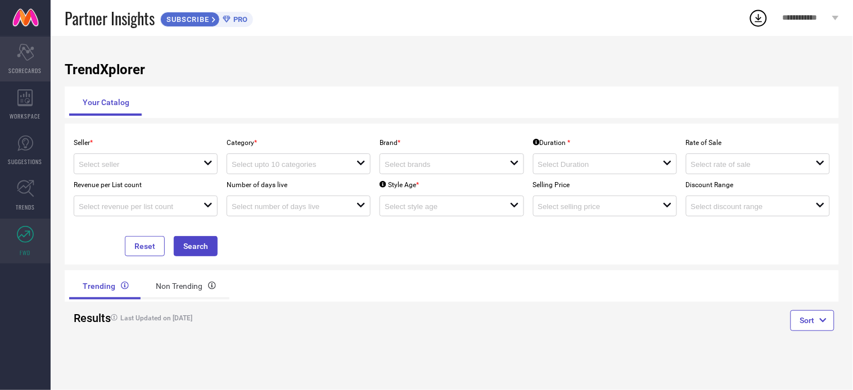
click at [12, 62] on div "Scorecard SCORECARDS" at bounding box center [25, 59] width 51 height 45
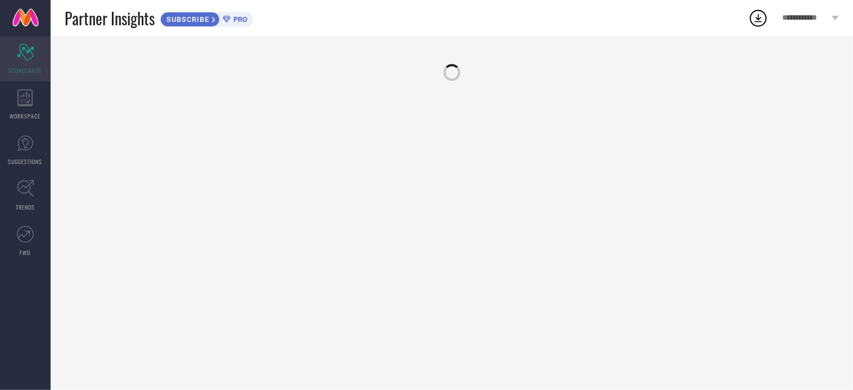
click at [12, 64] on div "Scorecard SCORECARDS" at bounding box center [25, 59] width 51 height 45
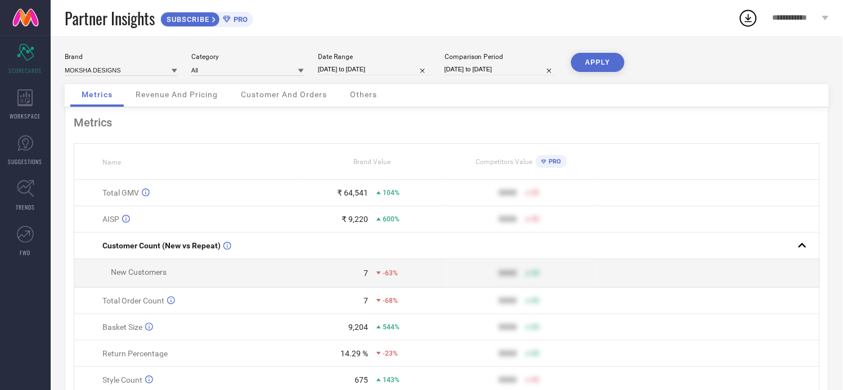
click at [186, 96] on span "Revenue And Pricing" at bounding box center [177, 94] width 82 height 9
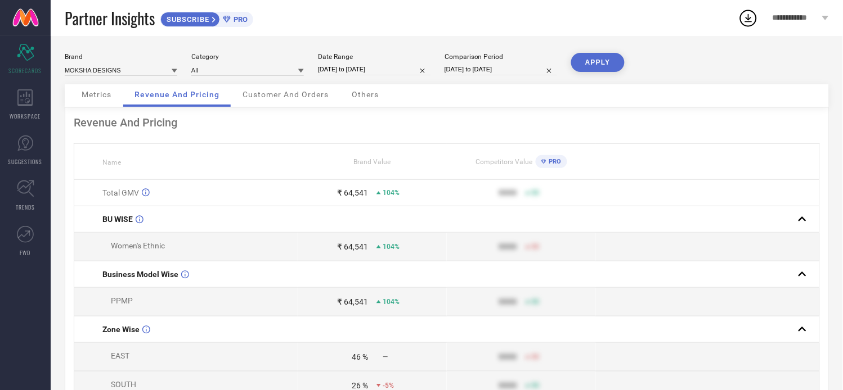
click at [279, 94] on span "Customer And Orders" at bounding box center [285, 94] width 86 height 9
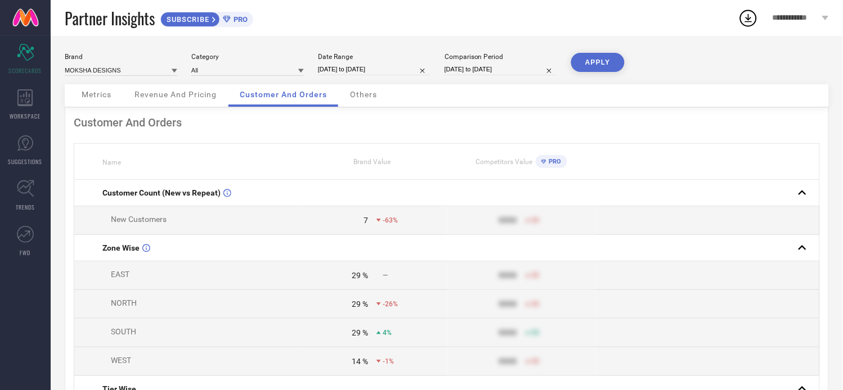
click at [93, 100] on div "Metrics" at bounding box center [96, 95] width 52 height 22
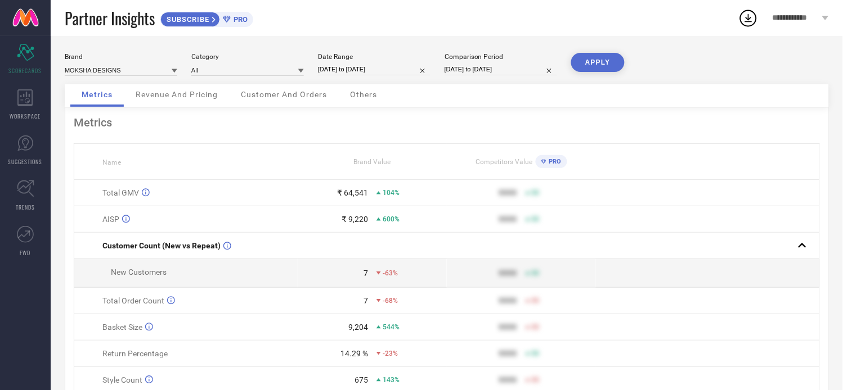
click at [282, 84] on div "Brand MOKSHA DESIGNS Category All Date Range [DATE] to [DATE] Comparison Period…" at bounding box center [447, 68] width 764 height 31
click at [282, 92] on span "Customer And Orders" at bounding box center [284, 94] width 86 height 9
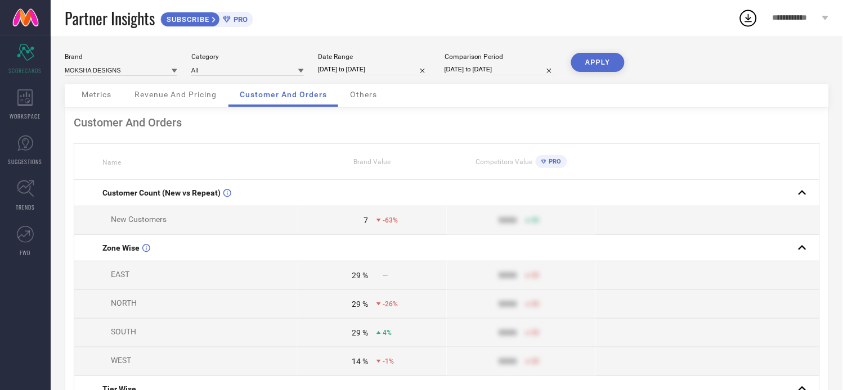
click at [184, 107] on div "Metrics Revenue And Pricing Customer And Orders Others" at bounding box center [447, 95] width 764 height 23
click at [183, 103] on div "Revenue And Pricing" at bounding box center [175, 95] width 105 height 22
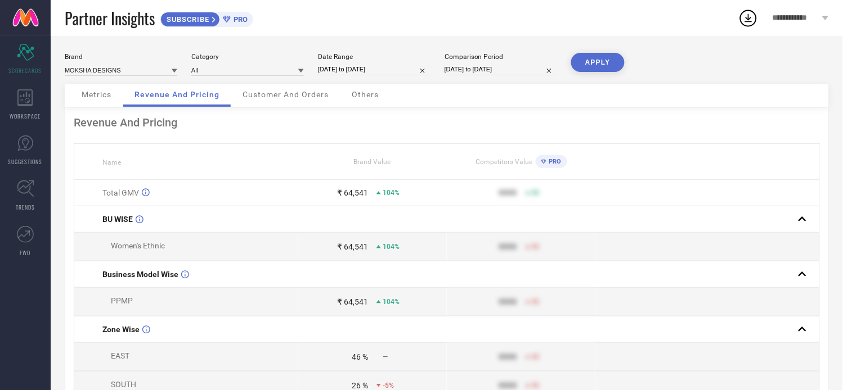
click at [300, 93] on span "Customer And Orders" at bounding box center [285, 94] width 86 height 9
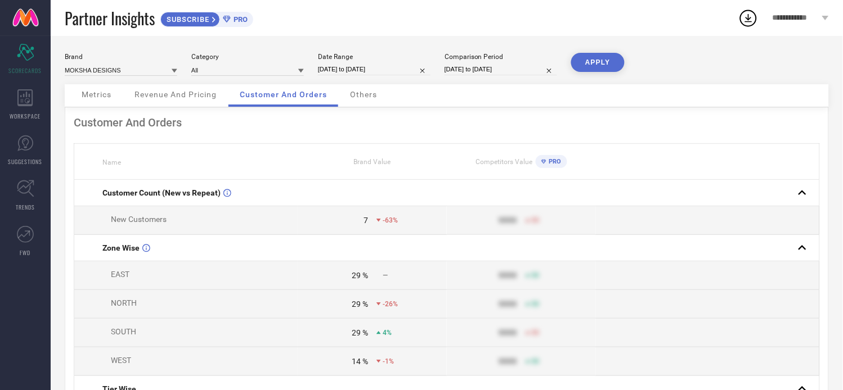
click at [375, 99] on span "Others" at bounding box center [363, 94] width 27 height 9
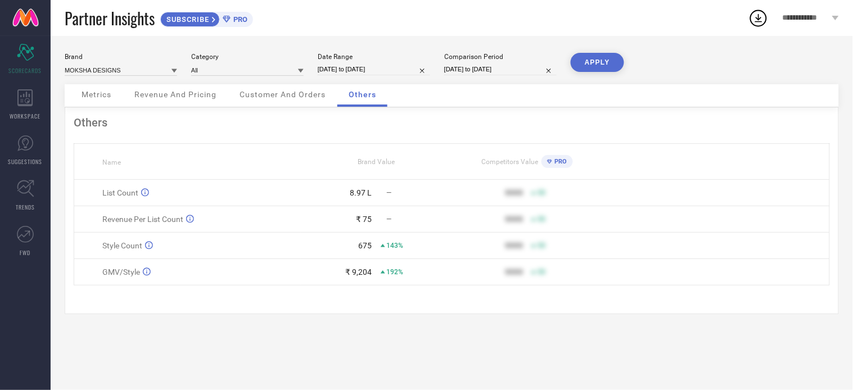
click at [152, 102] on div "Revenue And Pricing" at bounding box center [175, 95] width 105 height 22
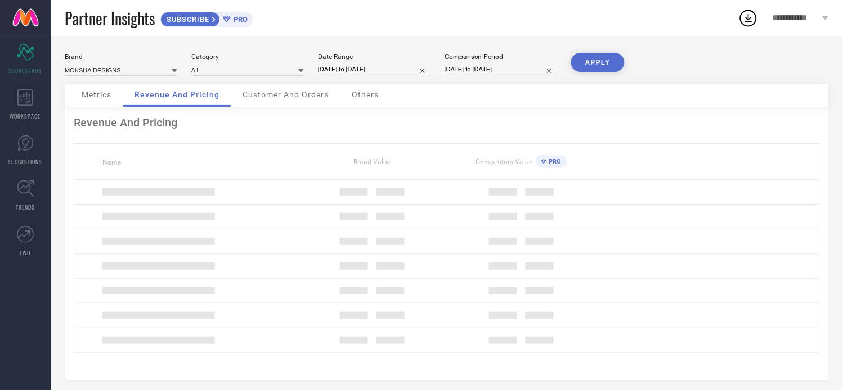
click at [111, 103] on div "Metrics" at bounding box center [96, 95] width 52 height 22
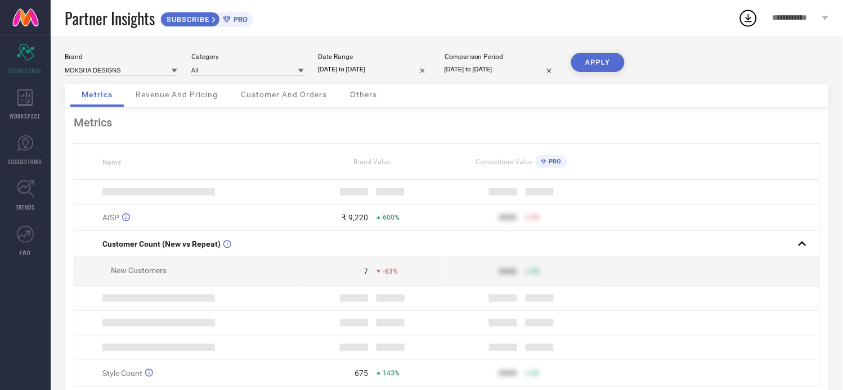
click at [97, 103] on div "Metrics" at bounding box center [96, 95] width 53 height 22
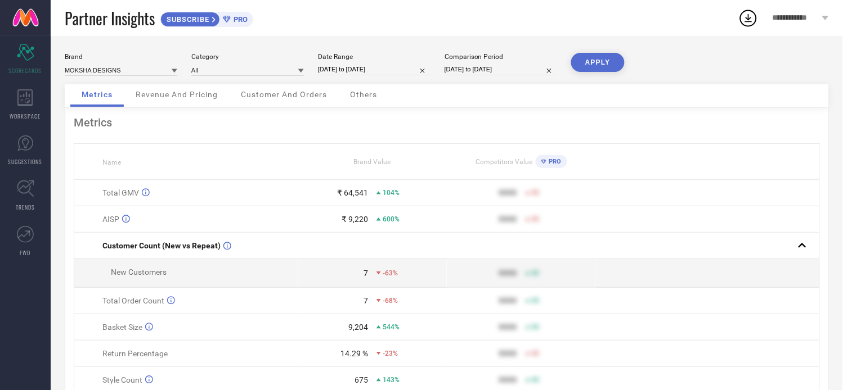
click at [149, 103] on div "Revenue And Pricing" at bounding box center [176, 95] width 105 height 22
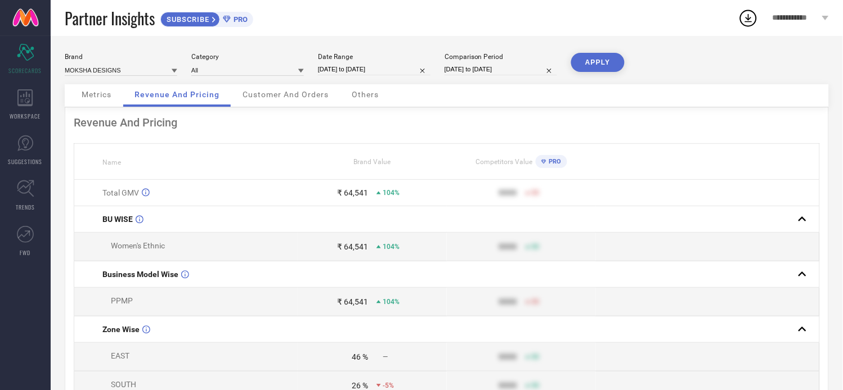
click at [272, 104] on div "Customer And Orders" at bounding box center [285, 95] width 109 height 22
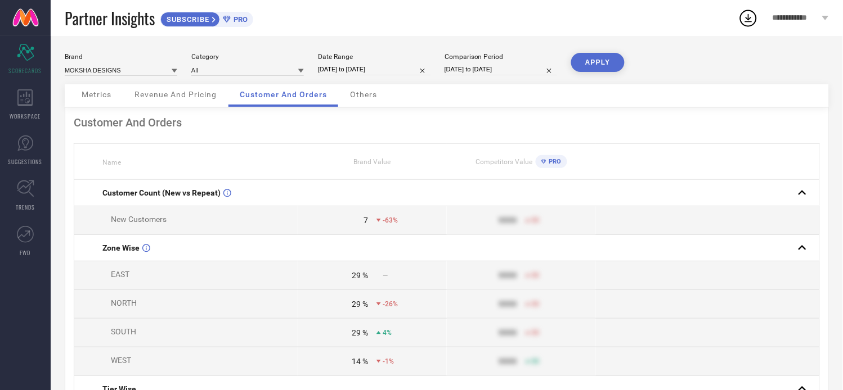
click at [340, 103] on div "Metrics Revenue And Pricing Customer And Orders Others" at bounding box center [447, 95] width 764 height 23
click at [392, 103] on div "Metrics Revenue And Pricing Customer And Orders Others" at bounding box center [447, 95] width 764 height 23
click at [378, 101] on div "Others" at bounding box center [363, 95] width 49 height 22
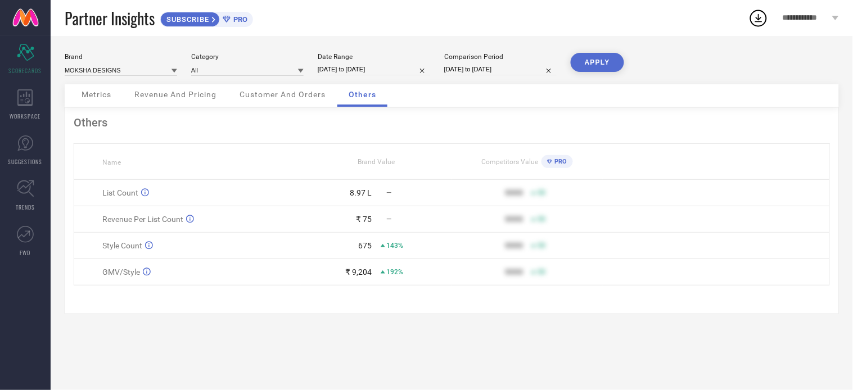
click at [120, 97] on div "Metrics" at bounding box center [96, 95] width 52 height 22
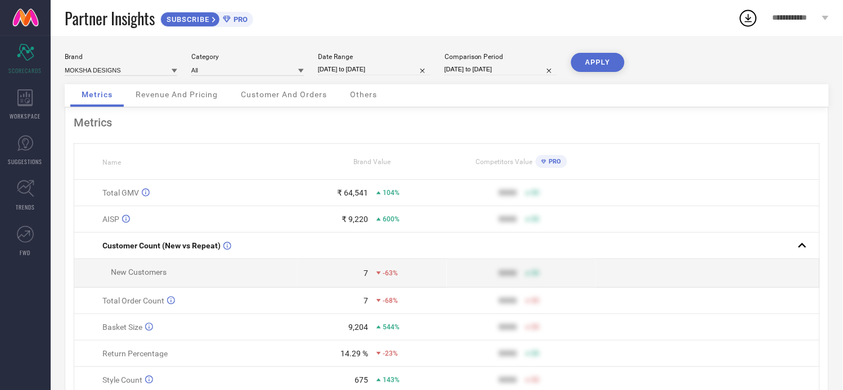
click at [164, 98] on span "Revenue And Pricing" at bounding box center [177, 94] width 82 height 9
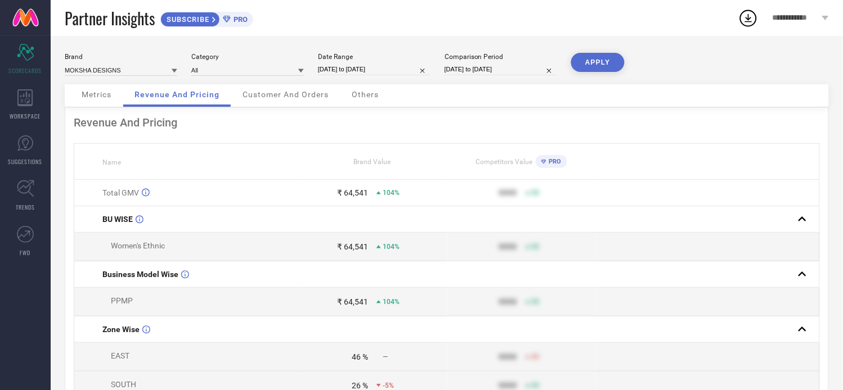
click at [245, 105] on div "Customer And Orders" at bounding box center [285, 95] width 109 height 22
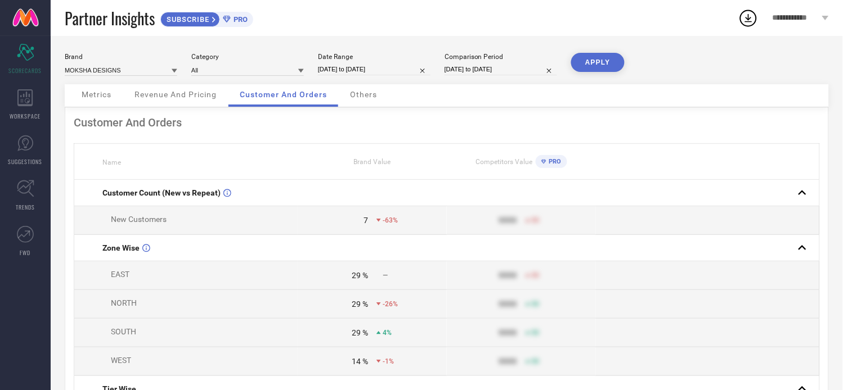
click at [368, 101] on div "Others" at bounding box center [363, 95] width 49 height 22
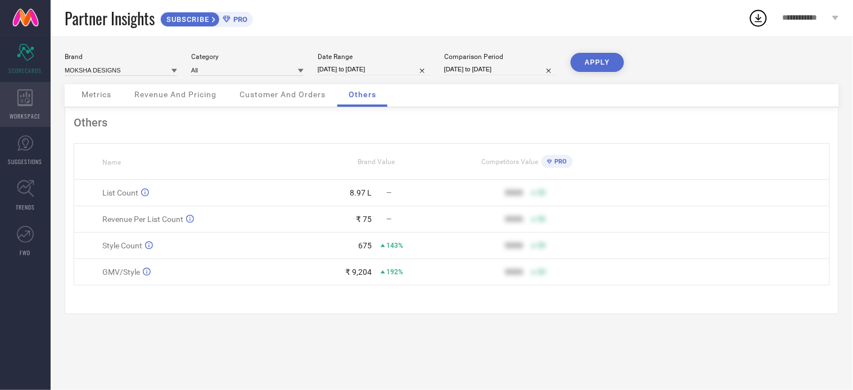
click at [22, 112] on span "WORKSPACE" at bounding box center [25, 116] width 31 height 8
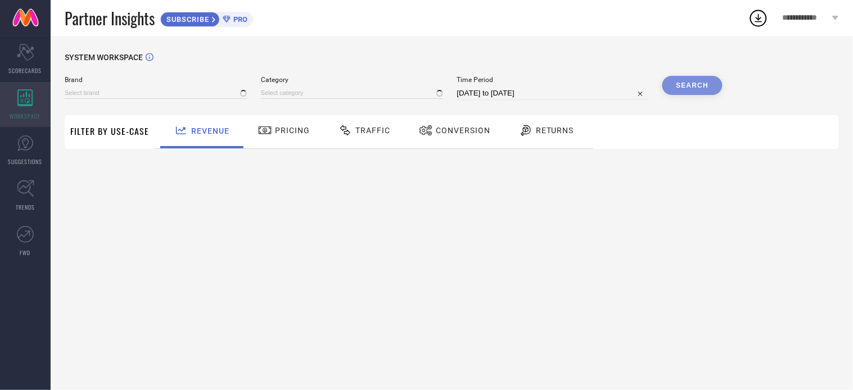
click at [22, 112] on span "WORKSPACE" at bounding box center [25, 116] width 31 height 8
type input "MOKSHA DESIGNS"
type input "All"
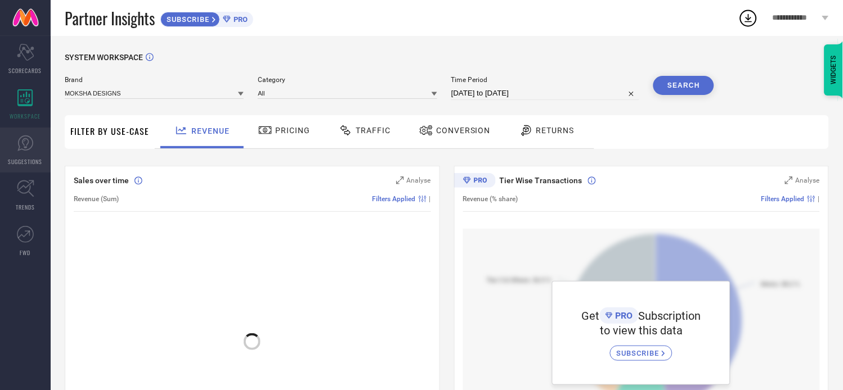
click at [24, 148] on icon at bounding box center [25, 143] width 17 height 17
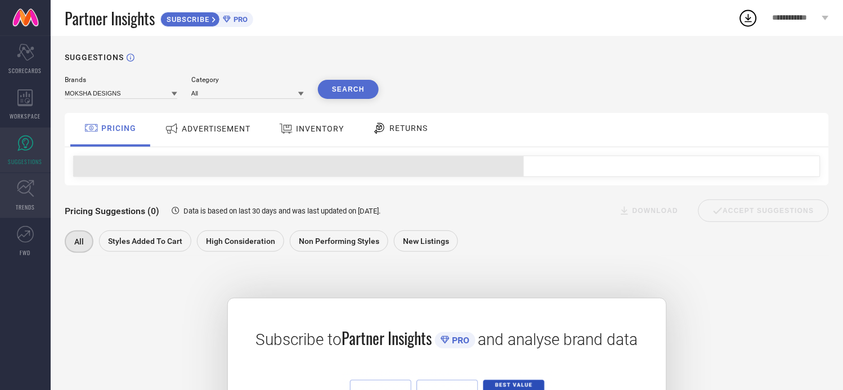
click at [27, 205] on span "TRENDS" at bounding box center [25, 207] width 19 height 8
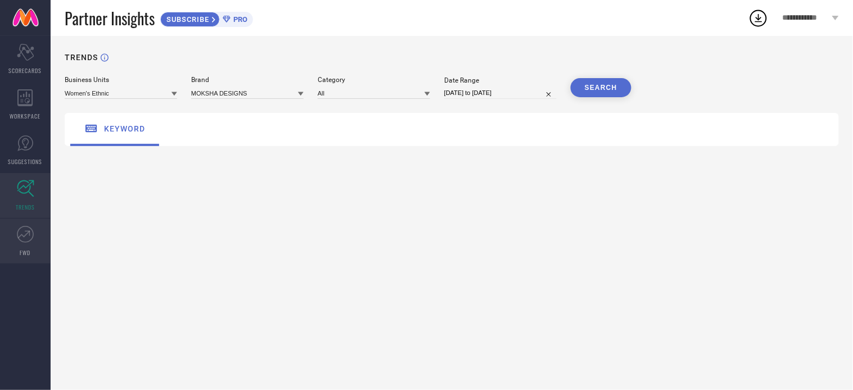
click at [26, 256] on span "FWD" at bounding box center [25, 253] width 11 height 8
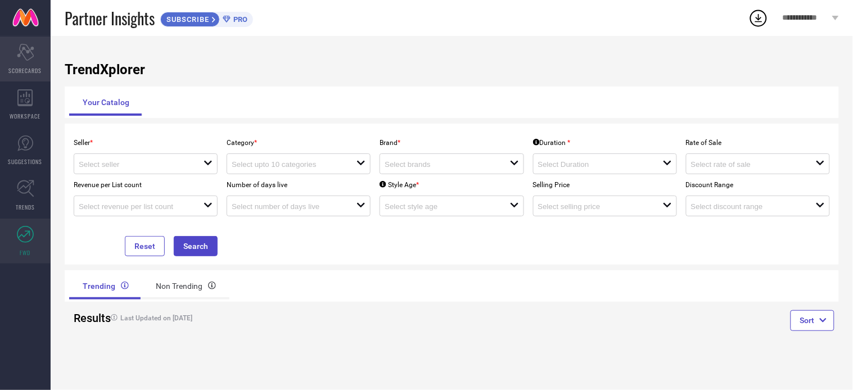
click at [30, 64] on div "Scorecard SCORECARDS" at bounding box center [25, 59] width 51 height 45
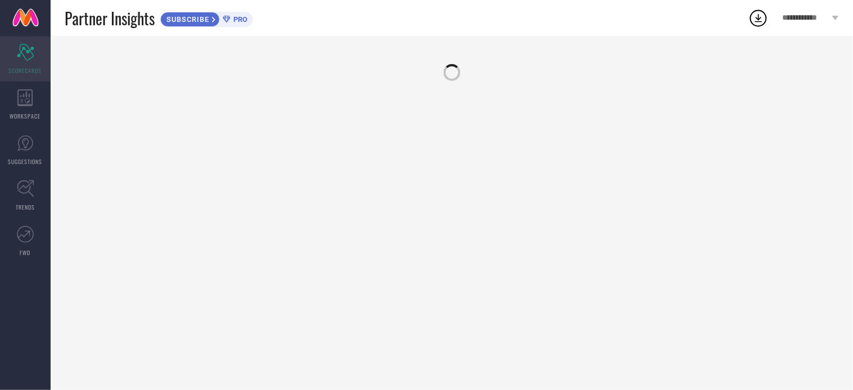
click at [30, 63] on div "Scorecard SCORECARDS" at bounding box center [25, 59] width 51 height 45
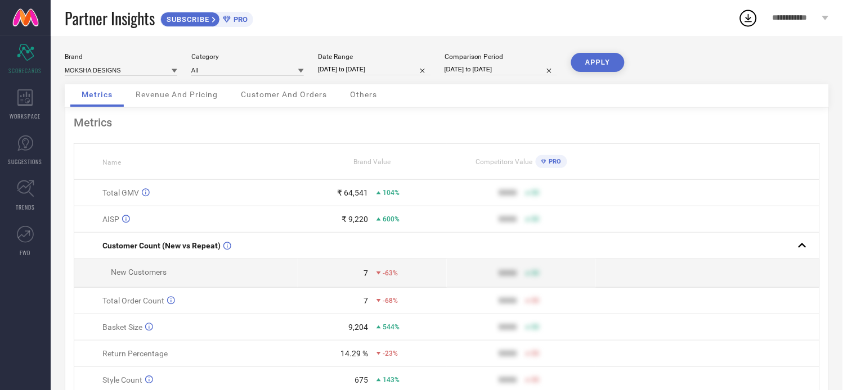
scroll to position [53, 0]
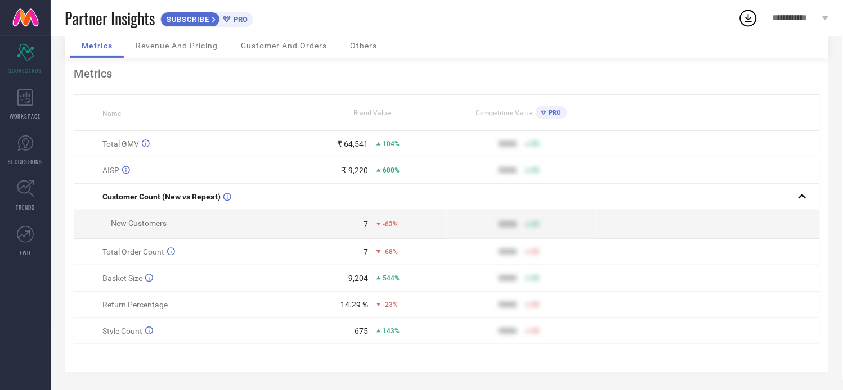
click at [0, 37] on link "Scorecard SCORECARDS" at bounding box center [25, 59] width 51 height 45
